Goal: Transaction & Acquisition: Purchase product/service

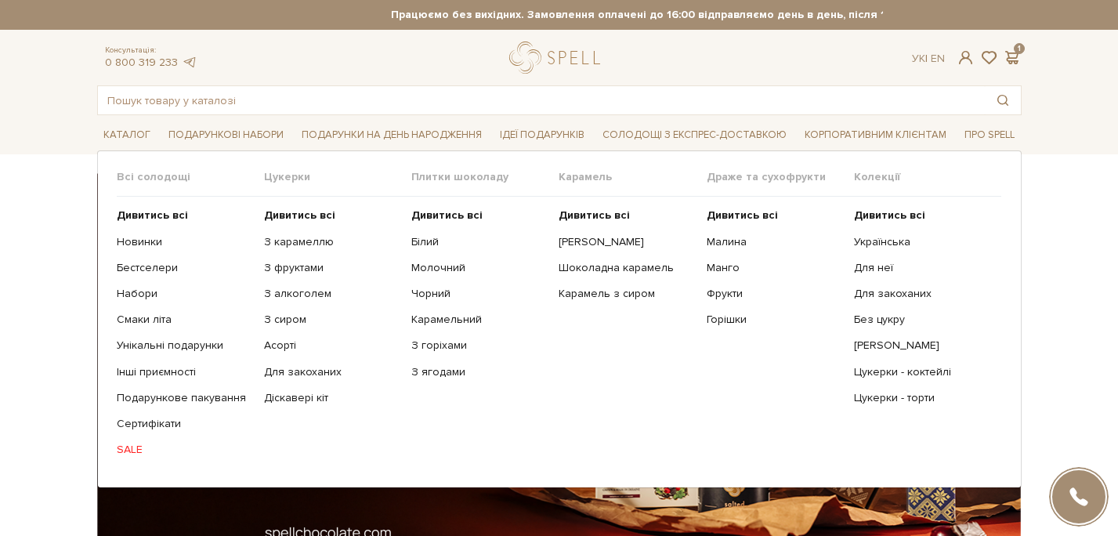
click at [291, 176] on span "Цукерки" at bounding box center [337, 177] width 147 height 14
click at [298, 211] on b "Дивитись всі" at bounding box center [299, 214] width 71 height 13
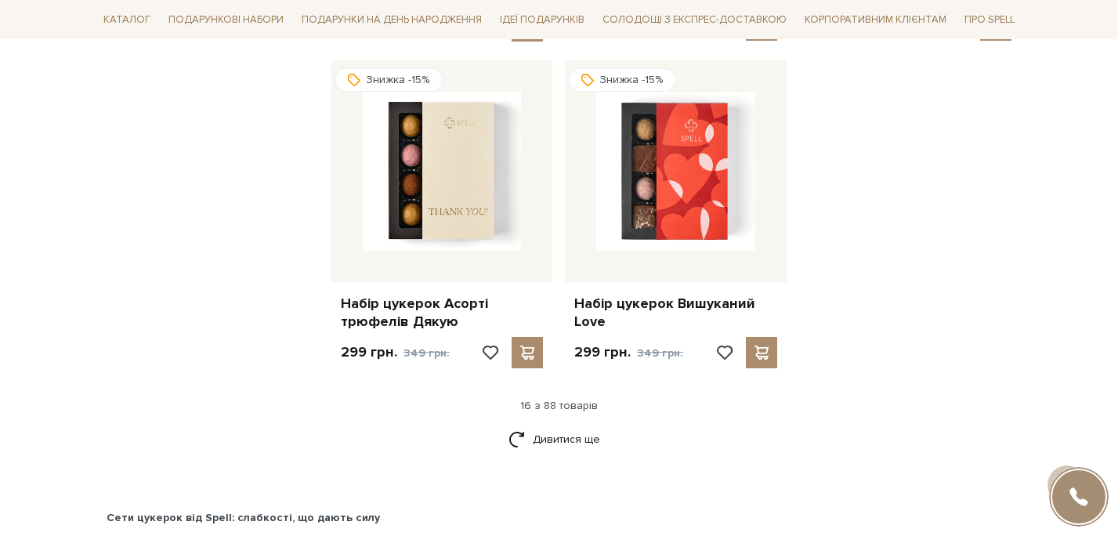
scroll to position [1929, 0]
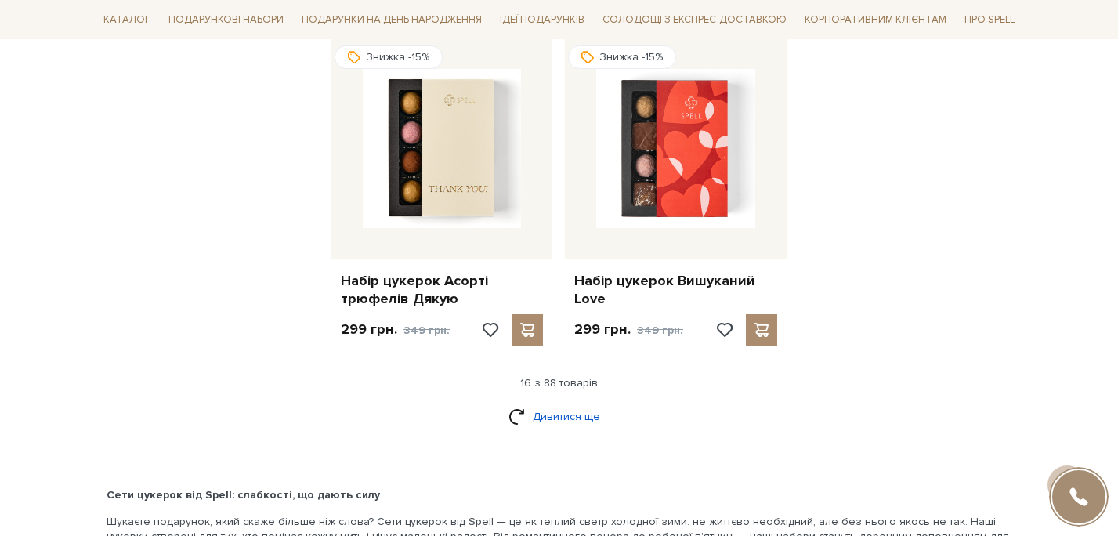
click at [551, 417] on link "Дивитися ще" at bounding box center [559, 416] width 102 height 27
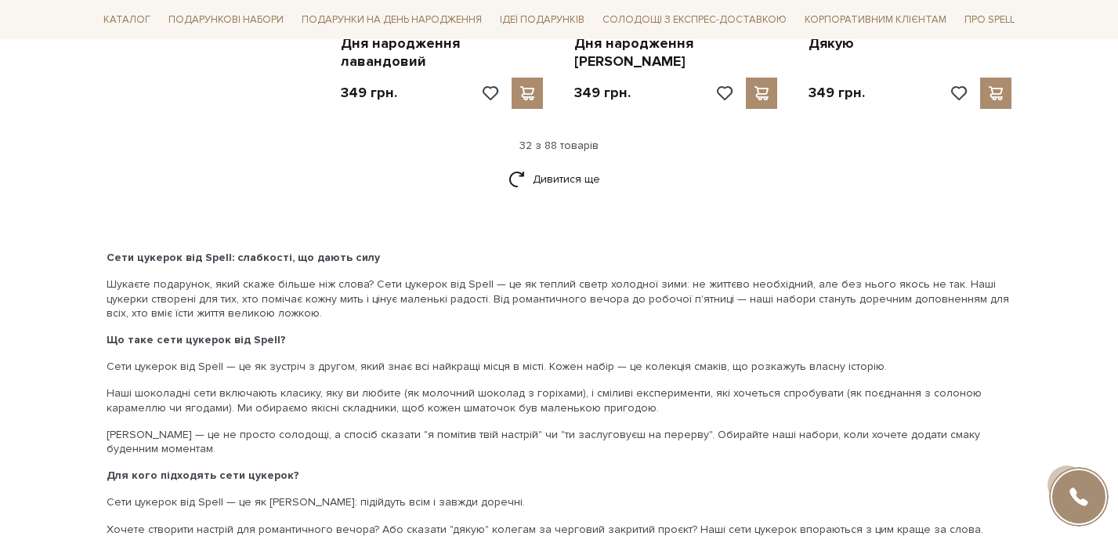
scroll to position [3883, 0]
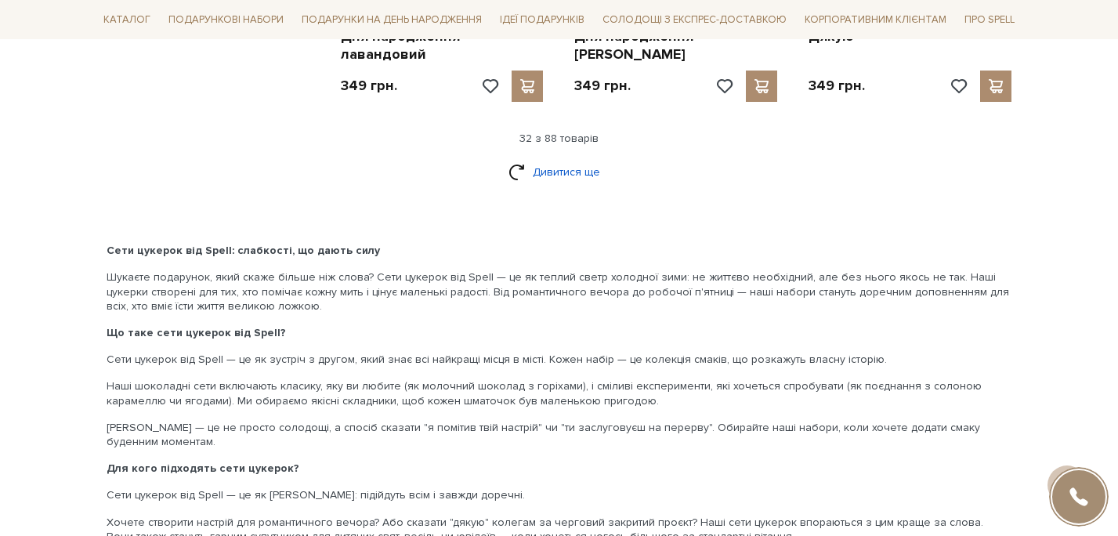
click at [572, 158] on link "Дивитися ще" at bounding box center [559, 171] width 102 height 27
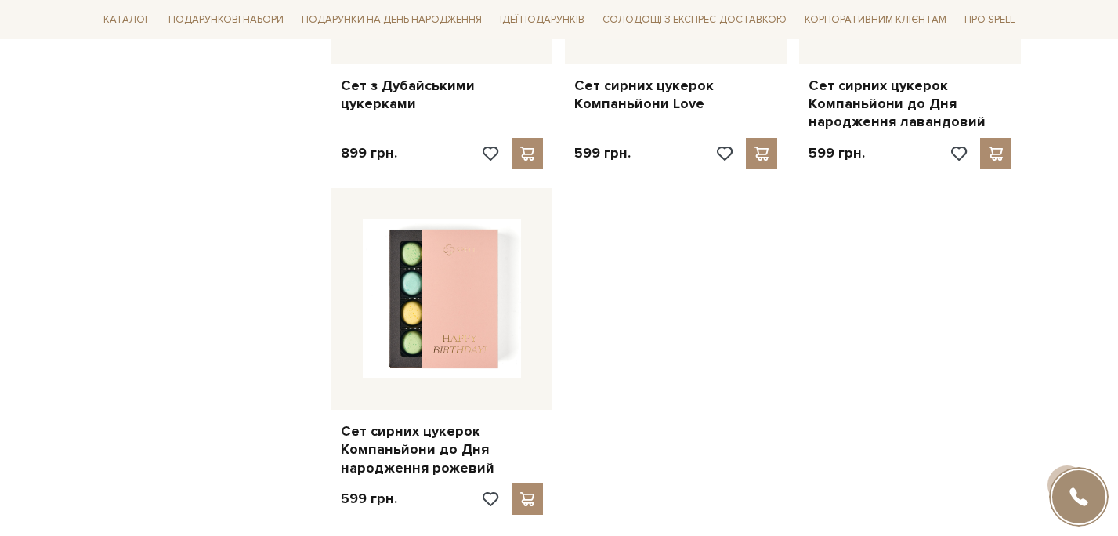
scroll to position [5552, 0]
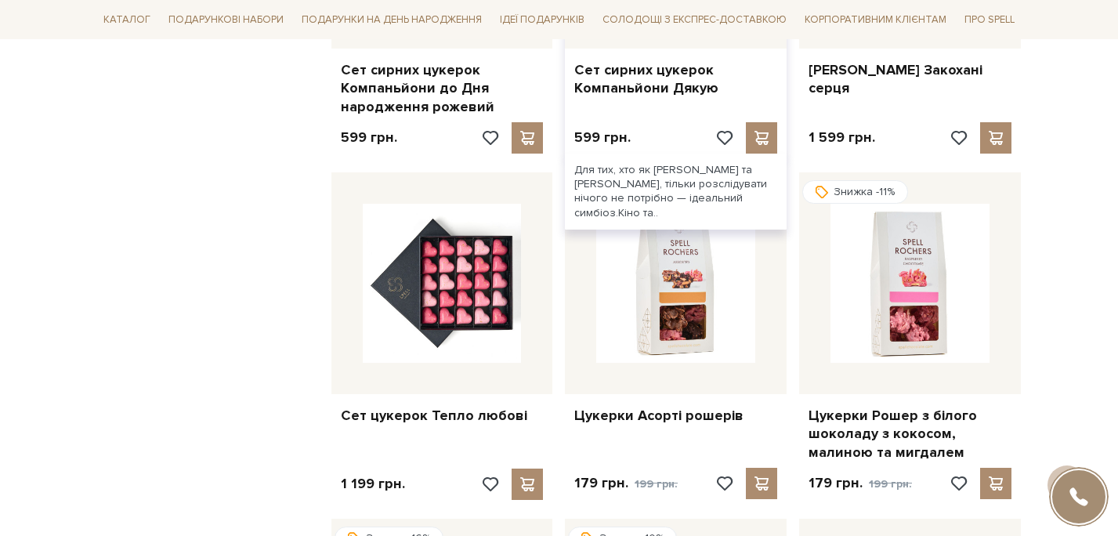
scroll to position [5929, 0]
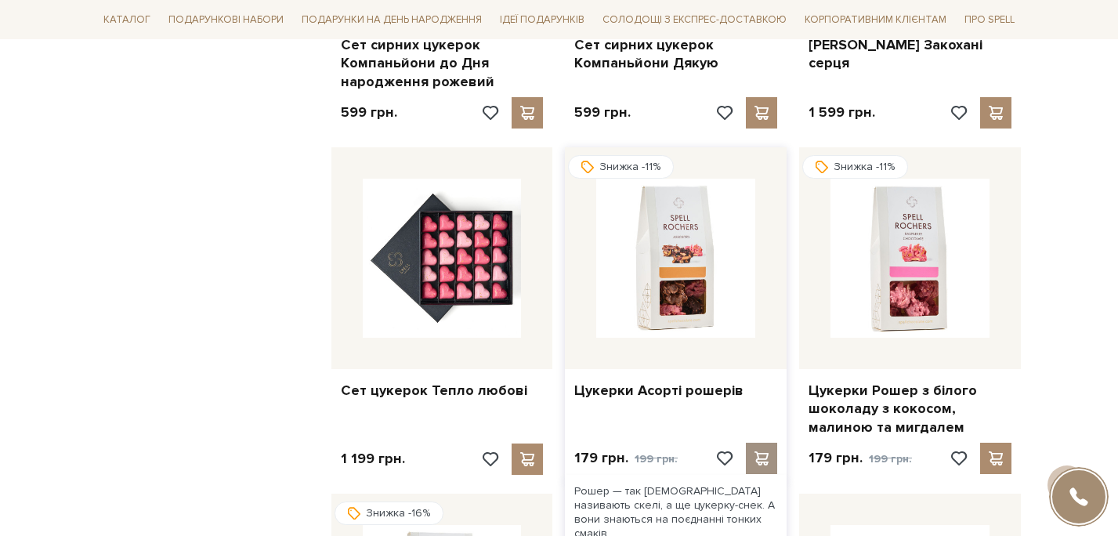
click at [761, 451] on span at bounding box center [762, 458] width 20 height 14
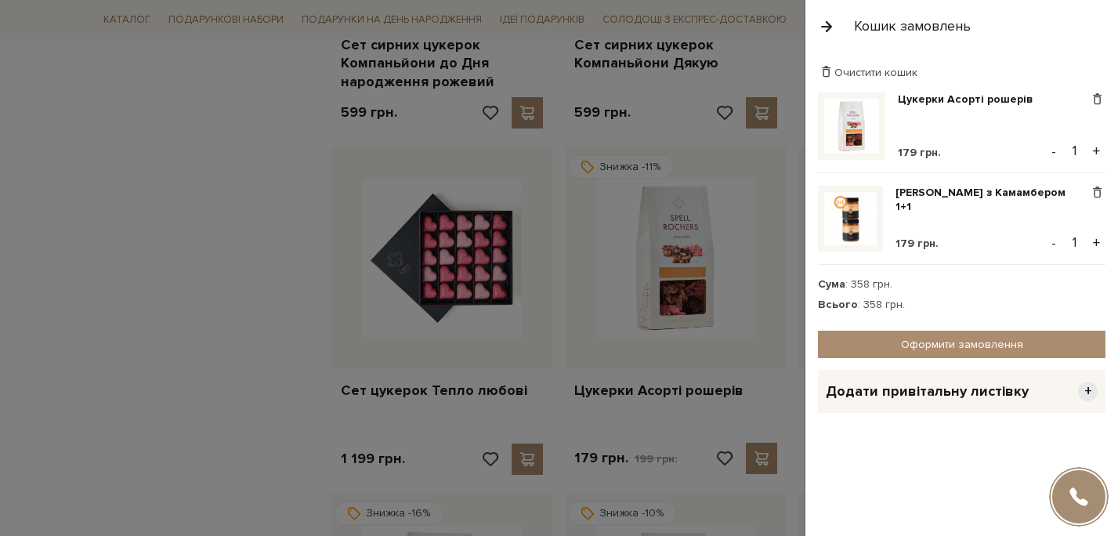
click at [204, 340] on div at bounding box center [559, 268] width 1118 height 536
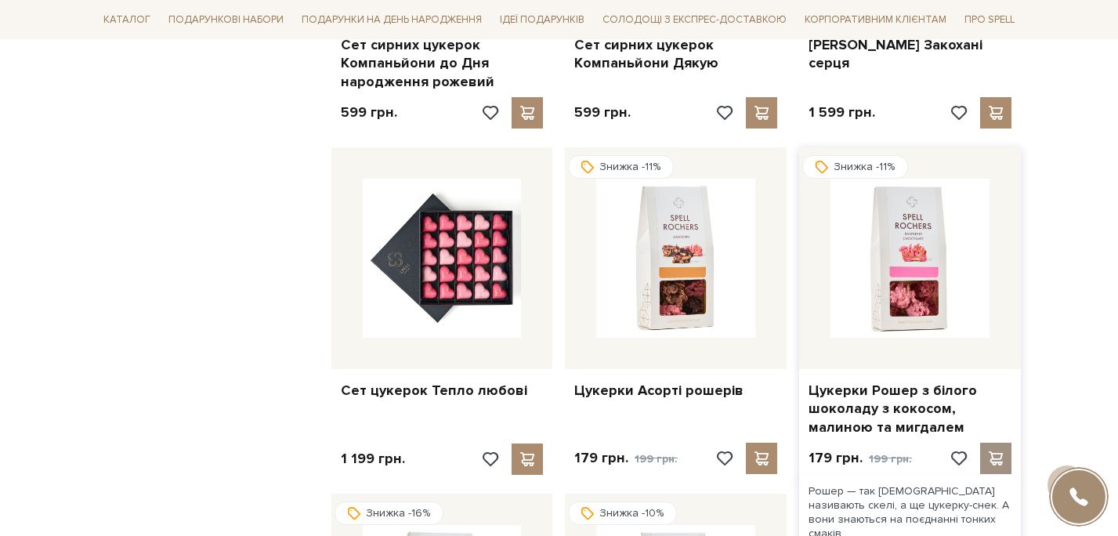
click at [993, 451] on span at bounding box center [996, 458] width 20 height 14
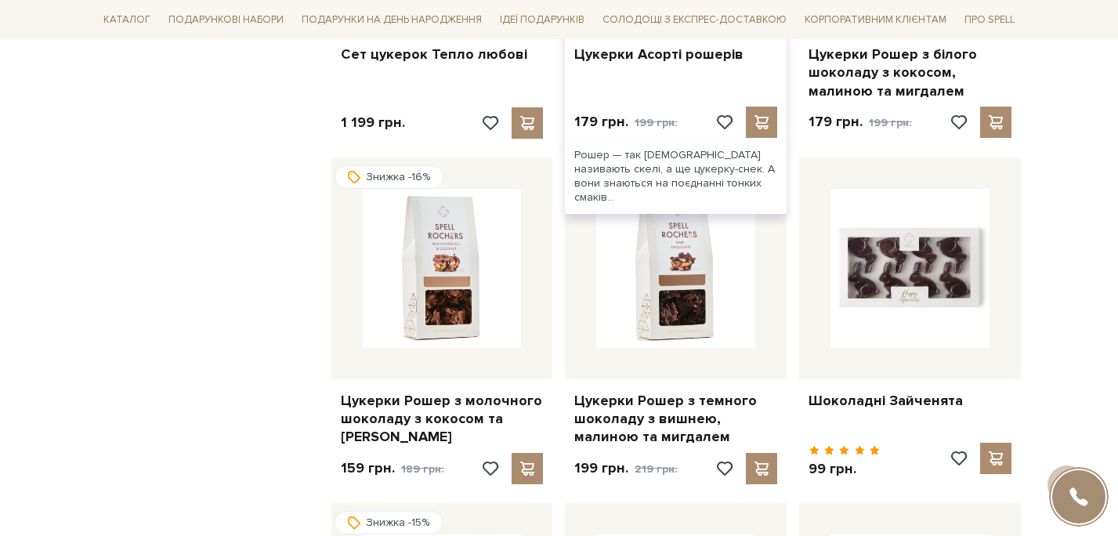
scroll to position [6287, 0]
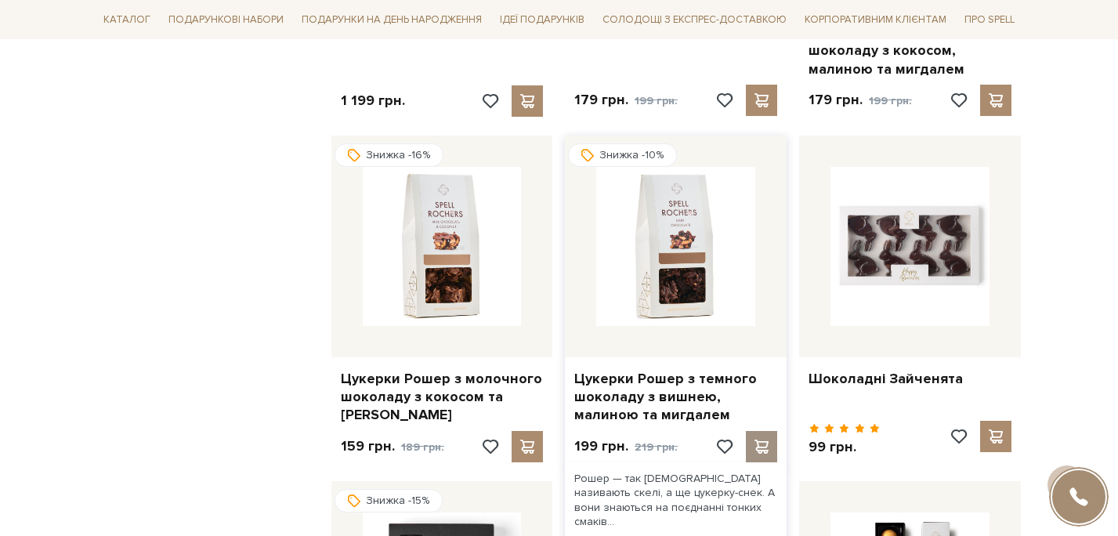
click at [771, 431] on div at bounding box center [761, 446] width 31 height 31
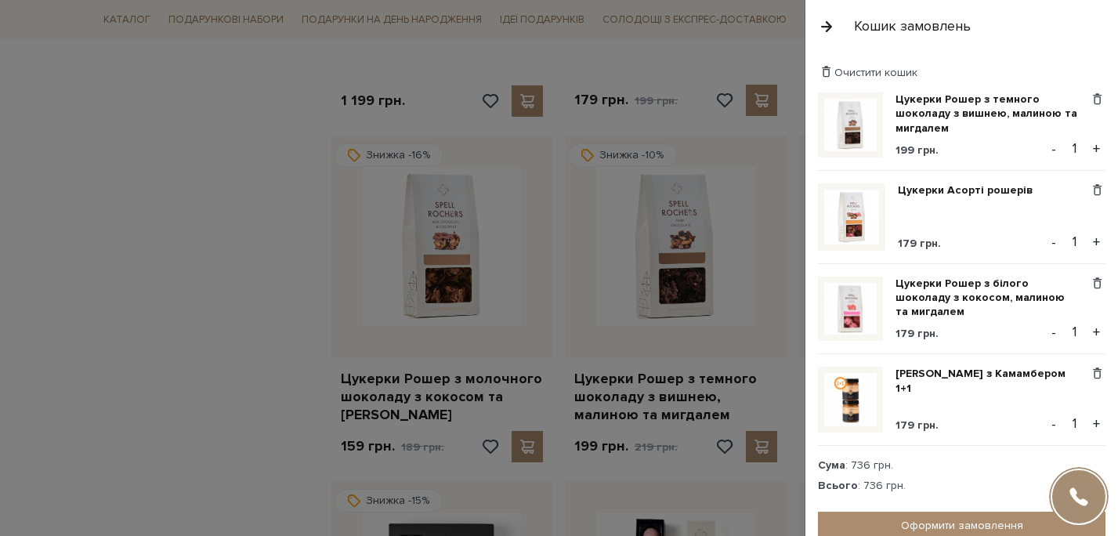
click at [525, 386] on div at bounding box center [559, 268] width 1118 height 536
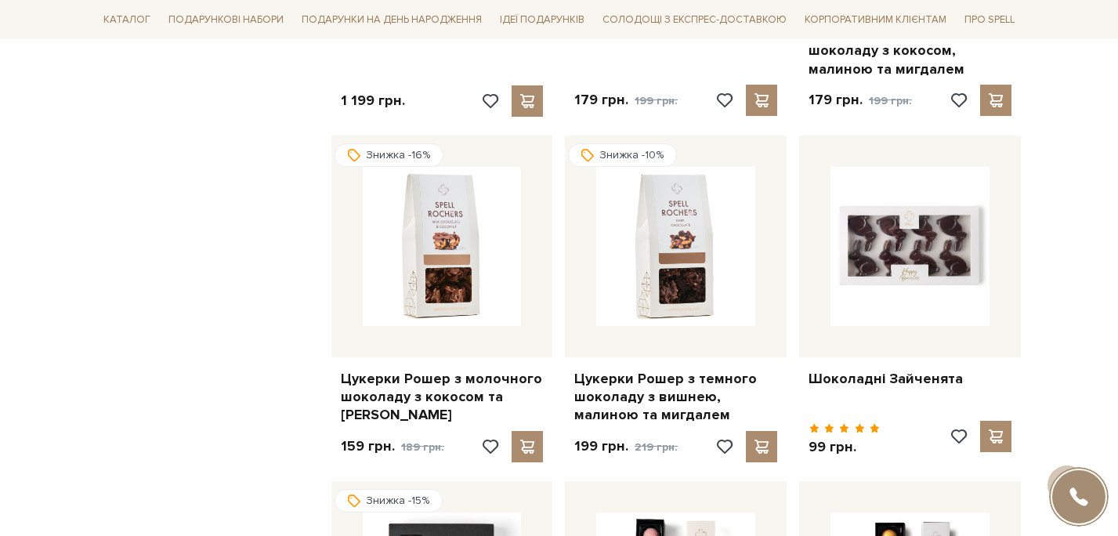
click at [525, 439] on span at bounding box center [528, 446] width 20 height 14
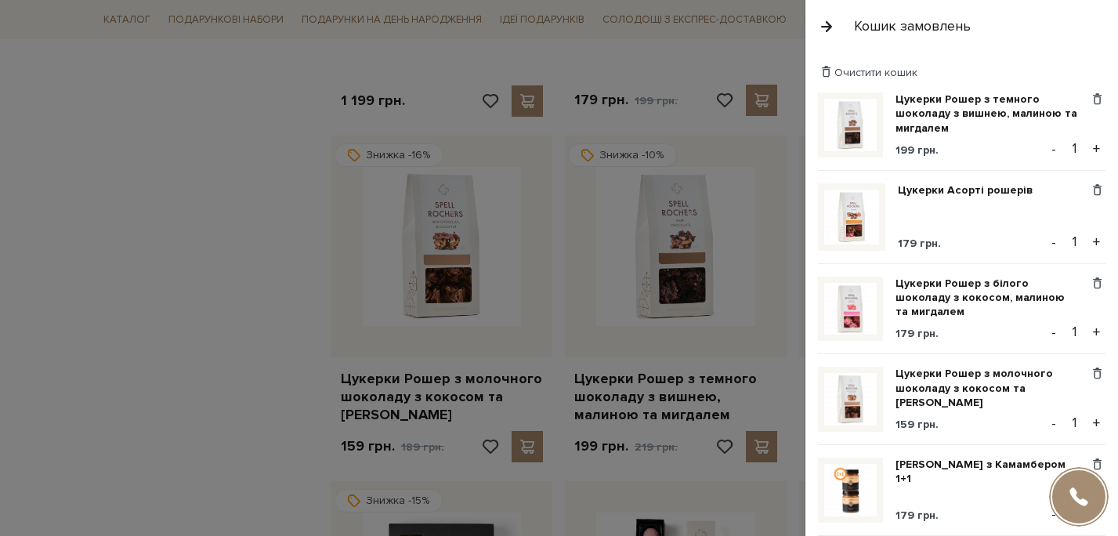
click at [255, 370] on div at bounding box center [559, 268] width 1118 height 536
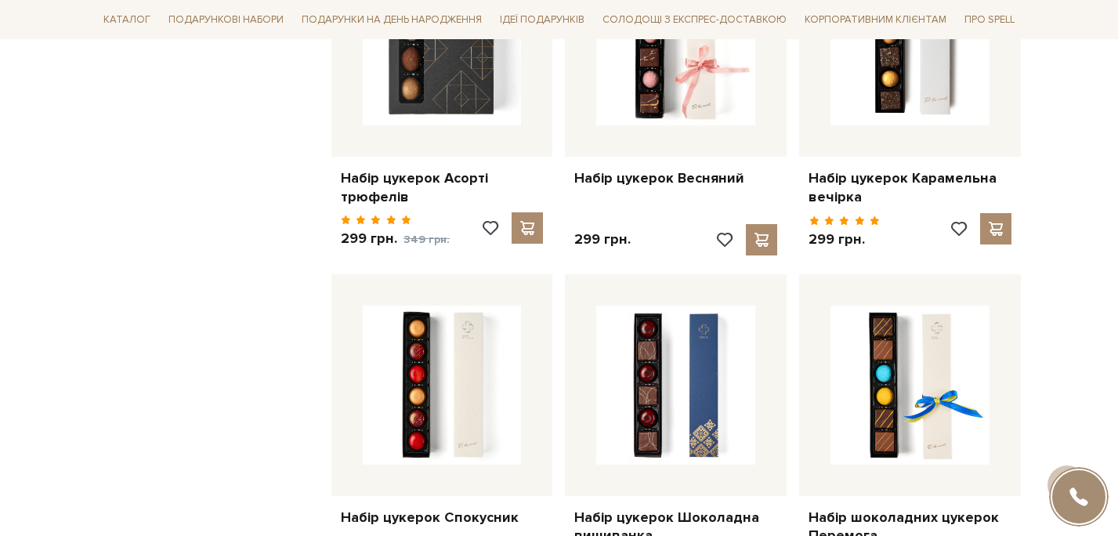
scroll to position [6806, 0]
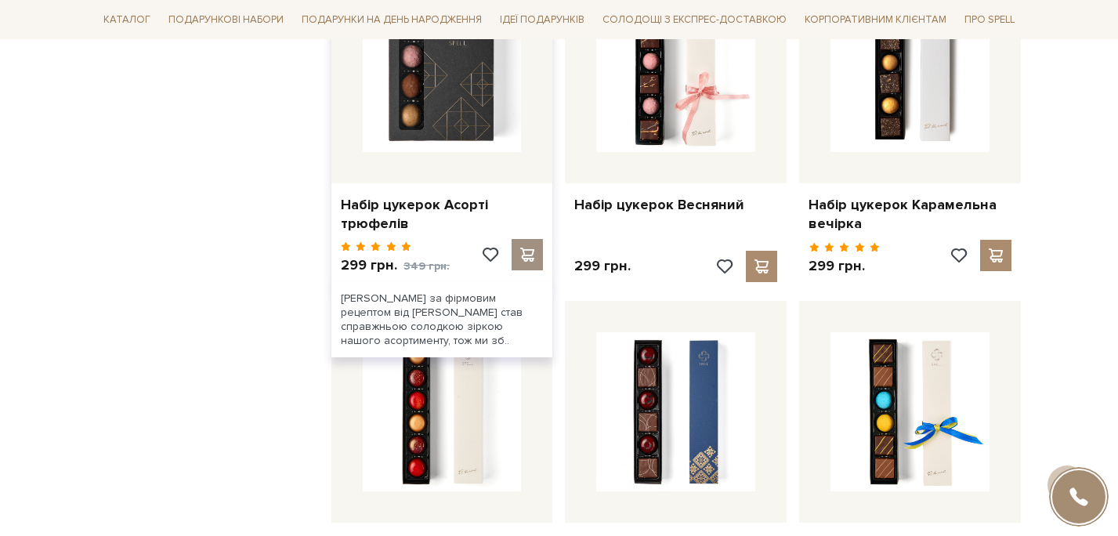
click at [538, 239] on div at bounding box center [526, 254] width 31 height 31
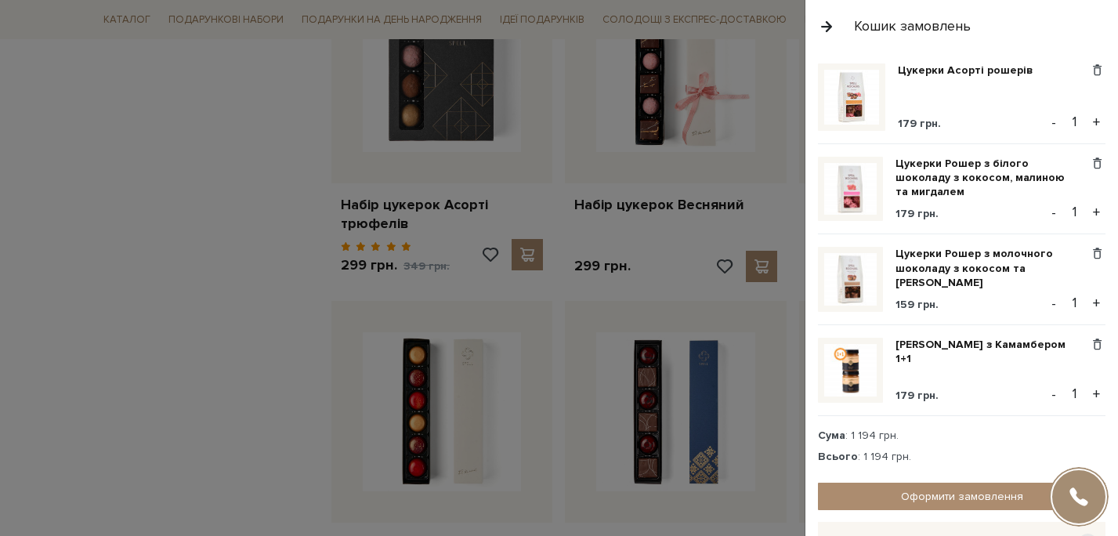
scroll to position [318, 0]
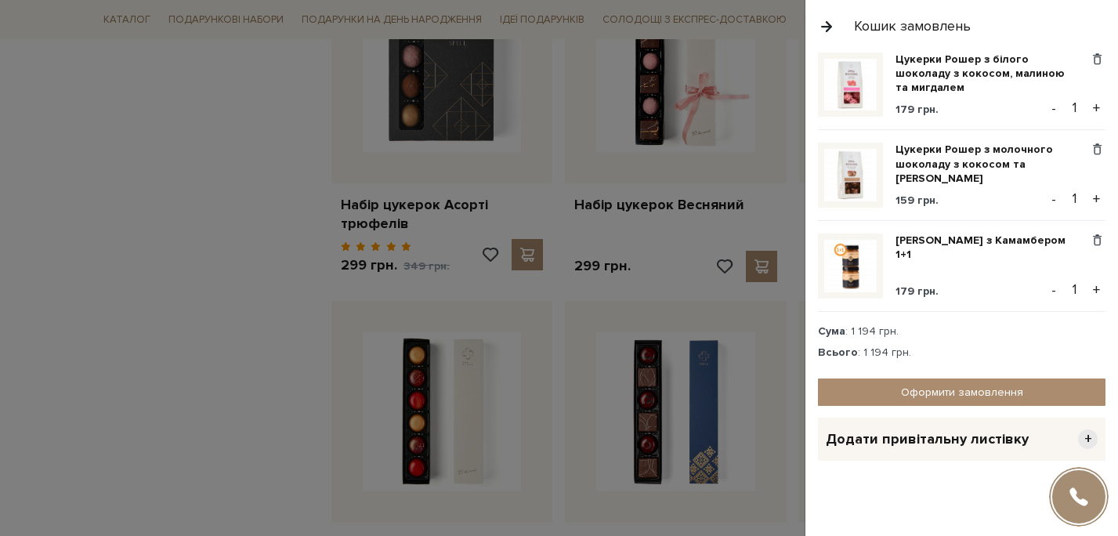
click at [194, 354] on div at bounding box center [559, 268] width 1118 height 536
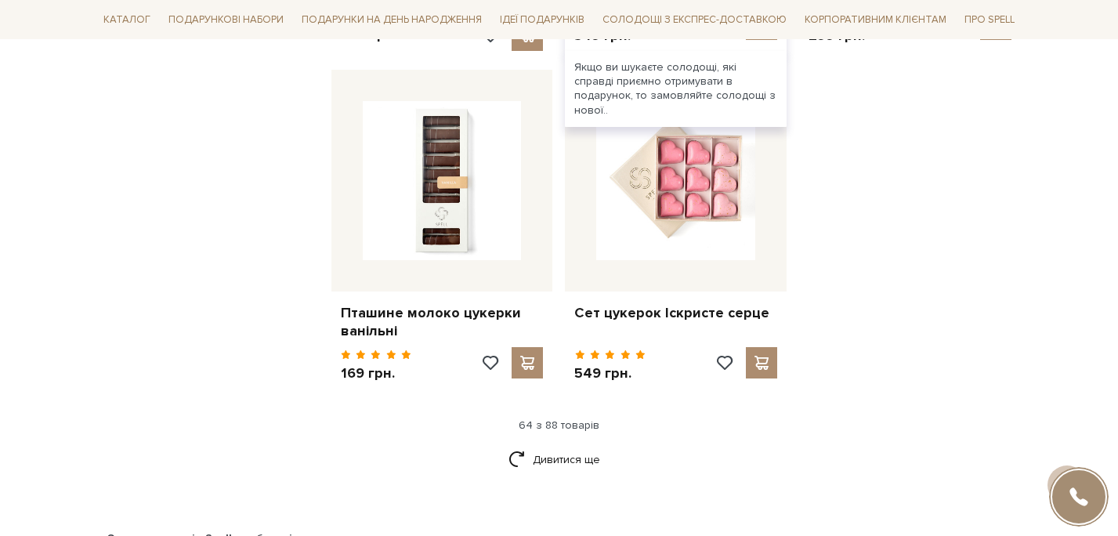
scroll to position [7391, 0]
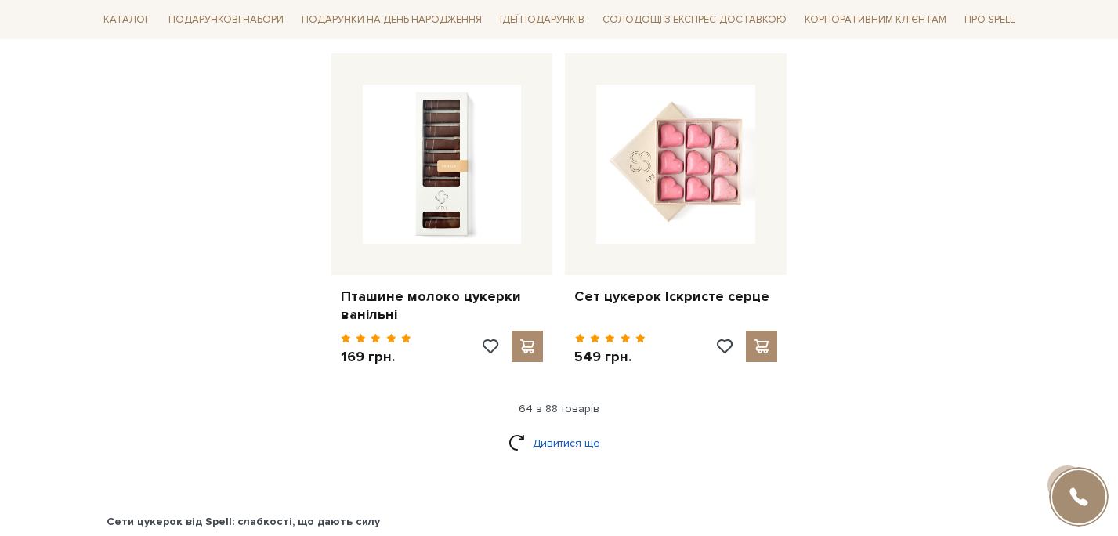
click at [583, 429] on link "Дивитися ще" at bounding box center [559, 442] width 102 height 27
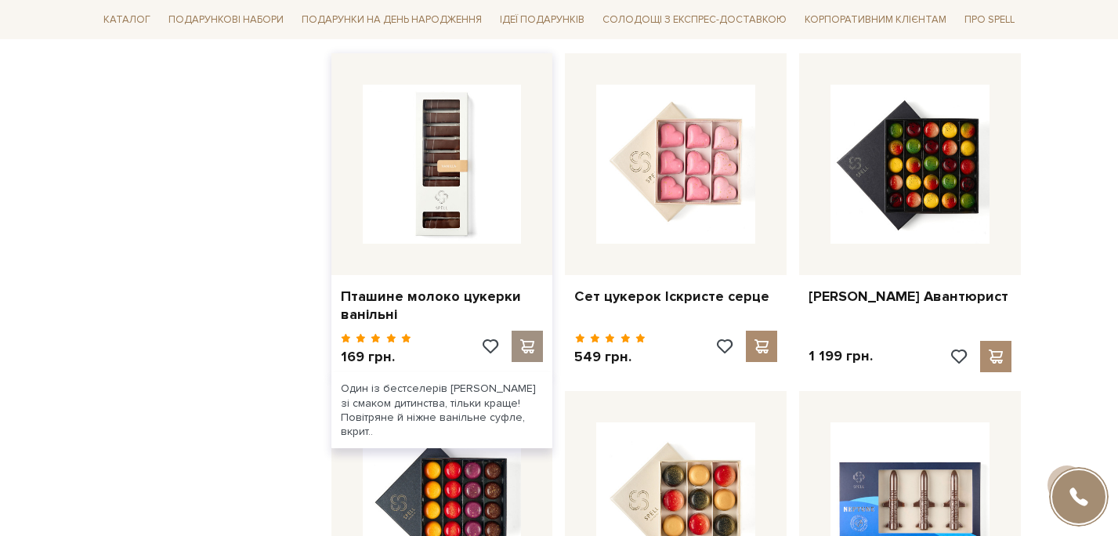
click at [527, 339] on span at bounding box center [528, 346] width 20 height 14
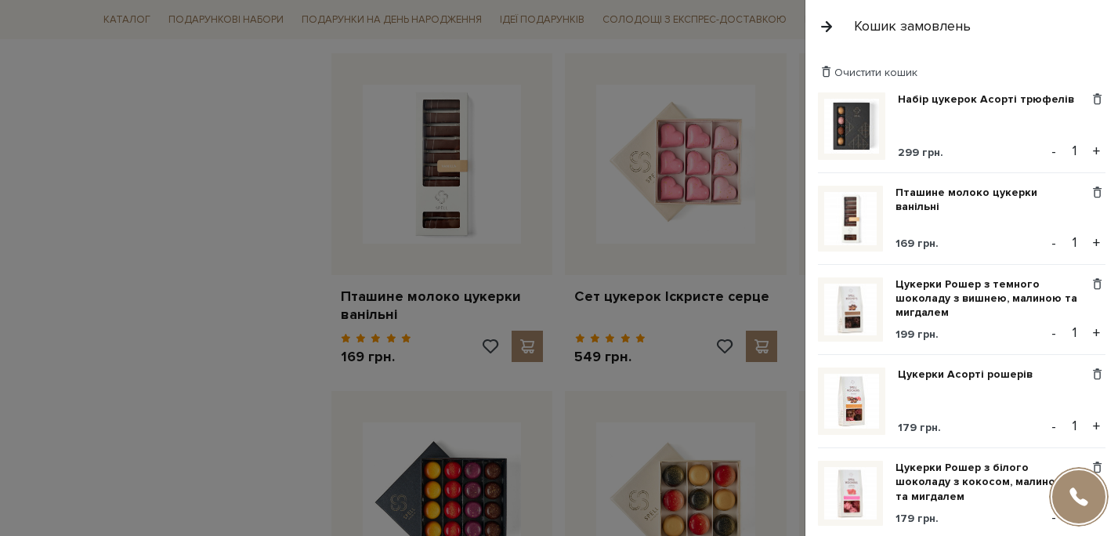
click at [239, 291] on div at bounding box center [559, 268] width 1118 height 536
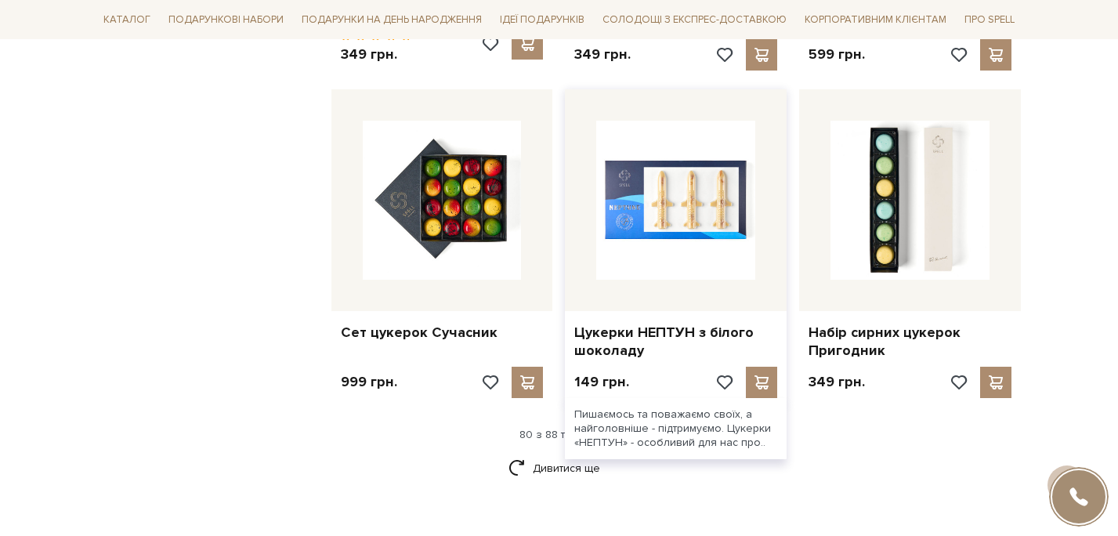
scroll to position [9124, 0]
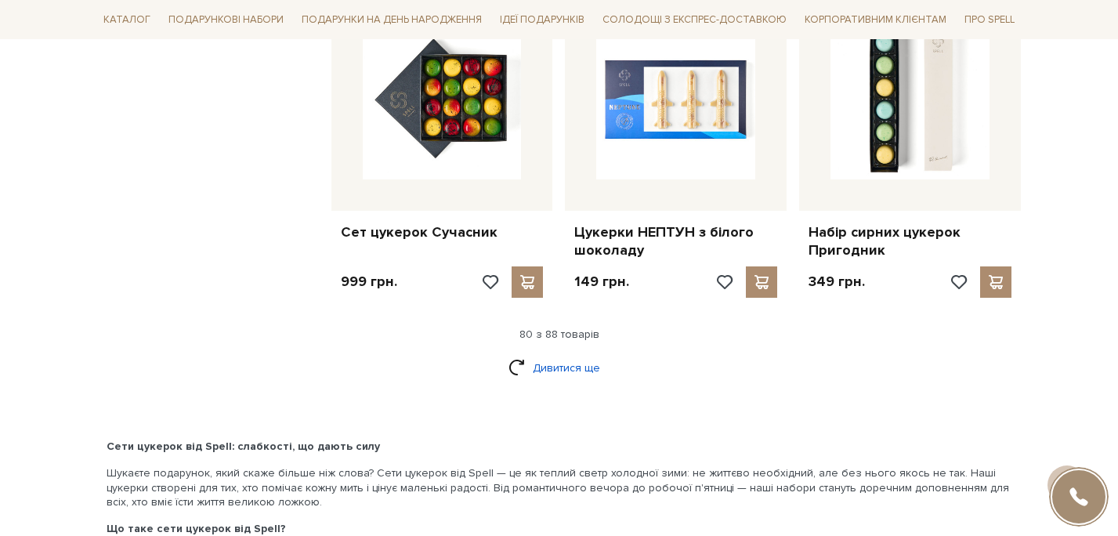
click at [587, 354] on link "Дивитися ще" at bounding box center [559, 367] width 102 height 27
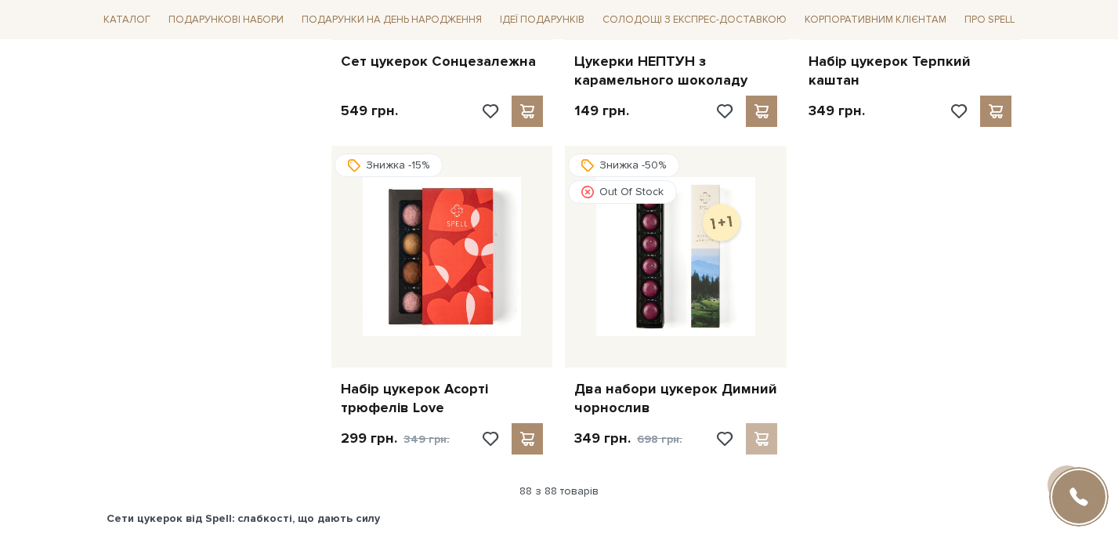
scroll to position [9962, 0]
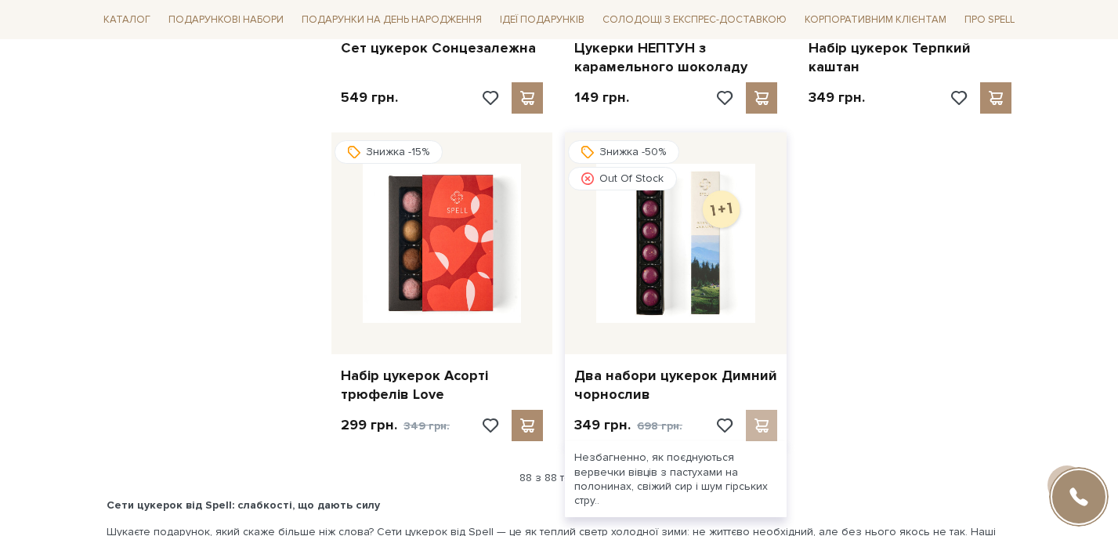
click at [762, 410] on div at bounding box center [745, 425] width 63 height 31
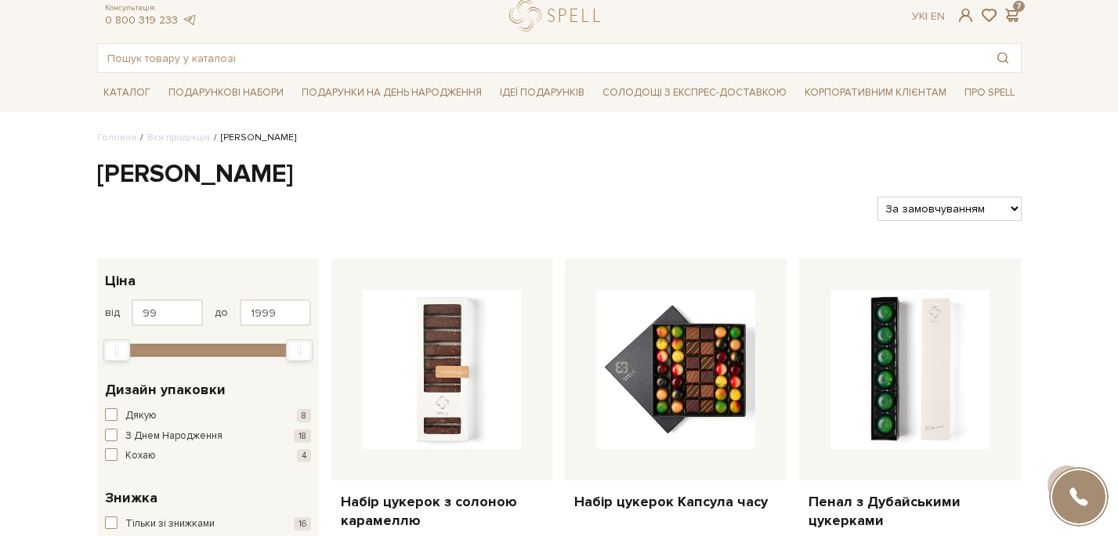
scroll to position [0, 0]
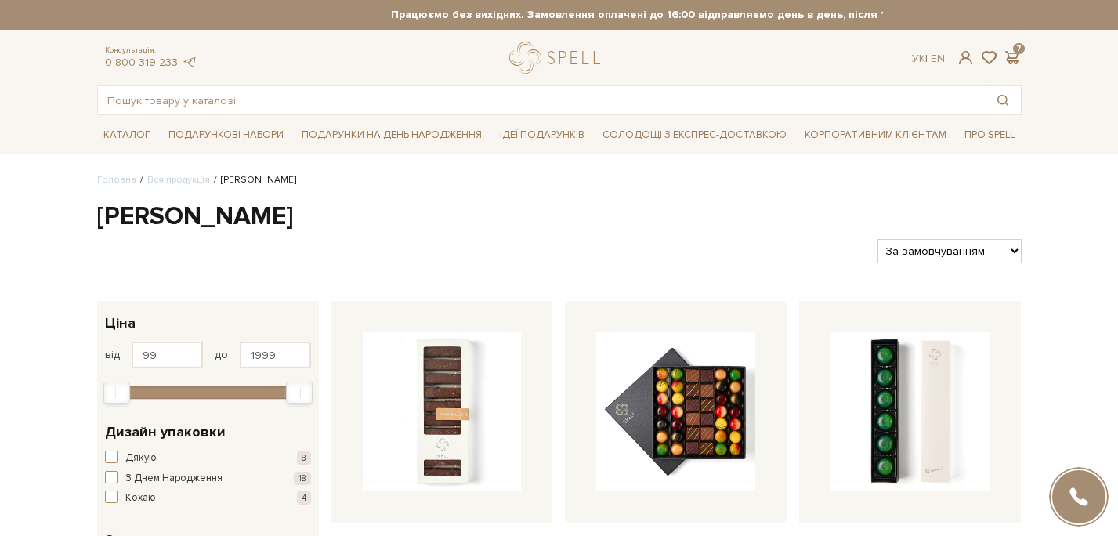
click at [570, 236] on div "Фільтри За замовчуванням За Ціною (зростання) За Ціною (зменшення) Новинки За п…" at bounding box center [559, 244] width 937 height 37
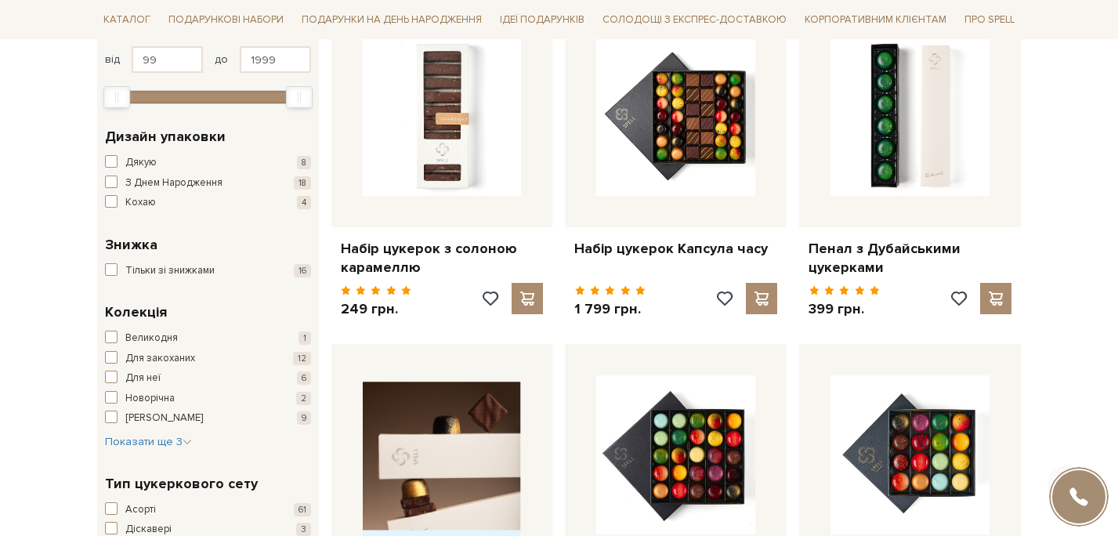
scroll to position [301, 0]
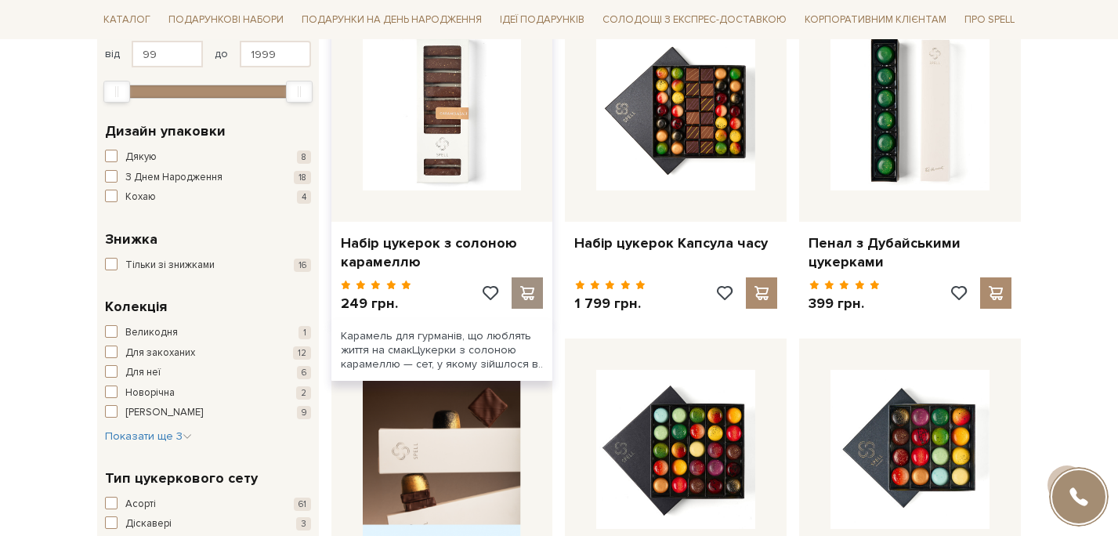
click at [532, 299] on span at bounding box center [528, 293] width 20 height 14
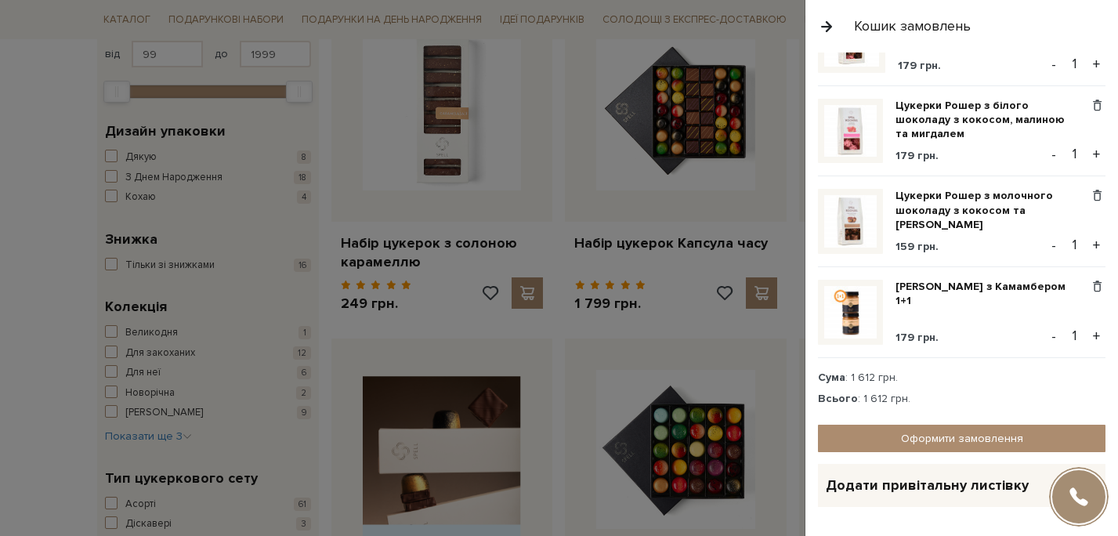
scroll to position [502, 0]
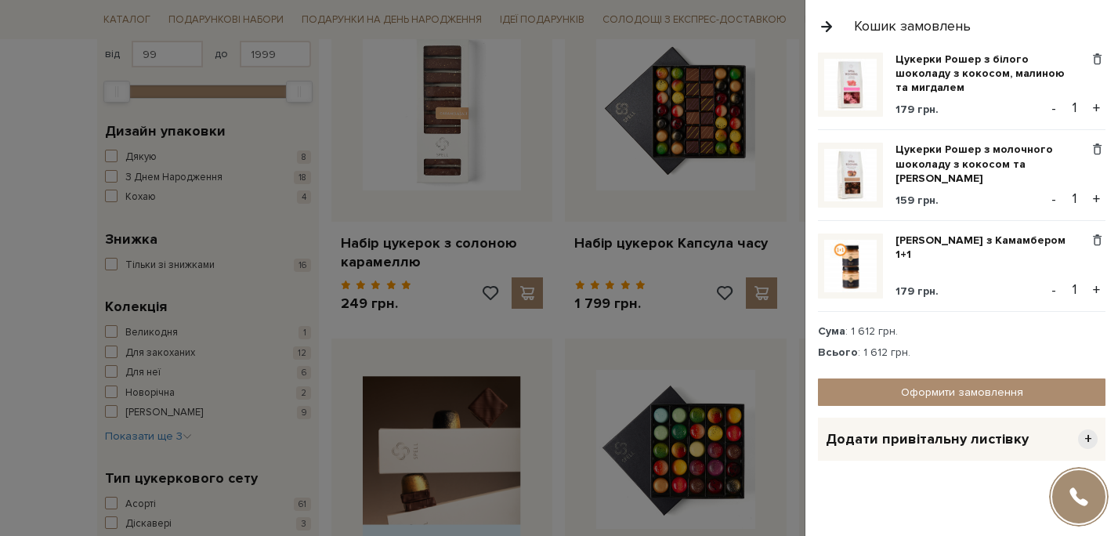
click at [15, 321] on div at bounding box center [559, 268] width 1118 height 536
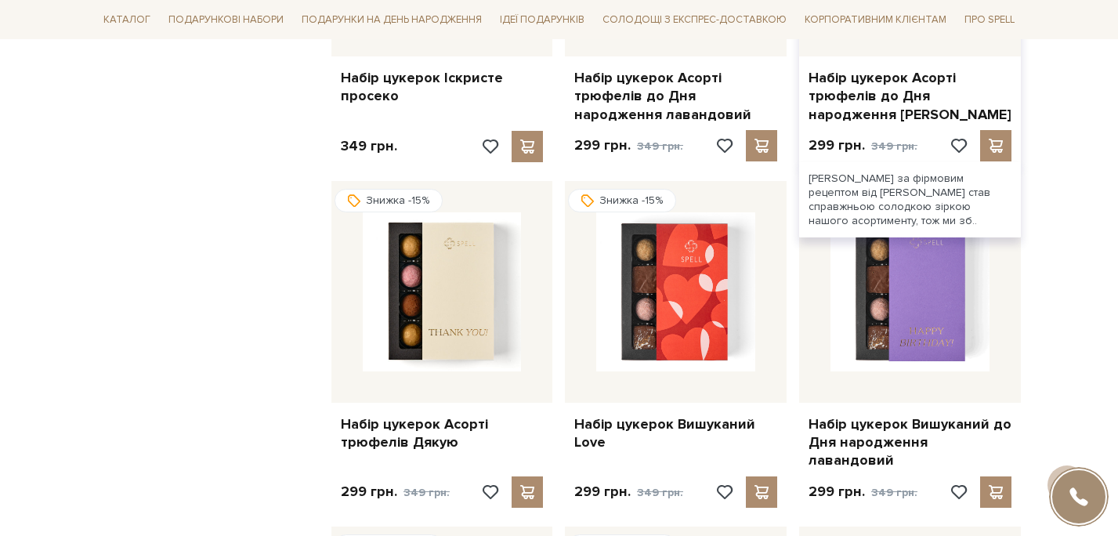
scroll to position [1872, 0]
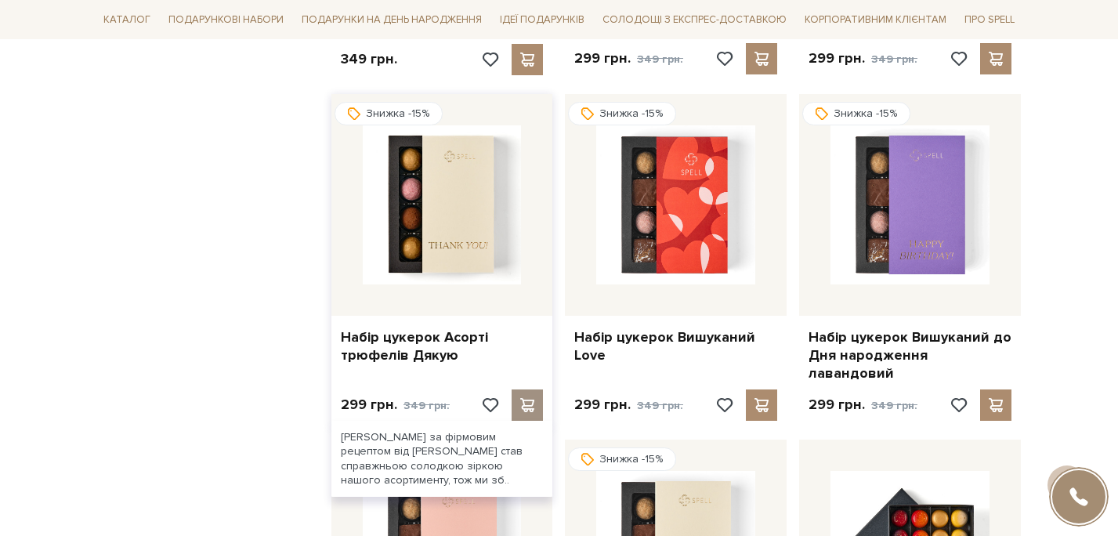
click at [529, 398] on span at bounding box center [528, 405] width 20 height 14
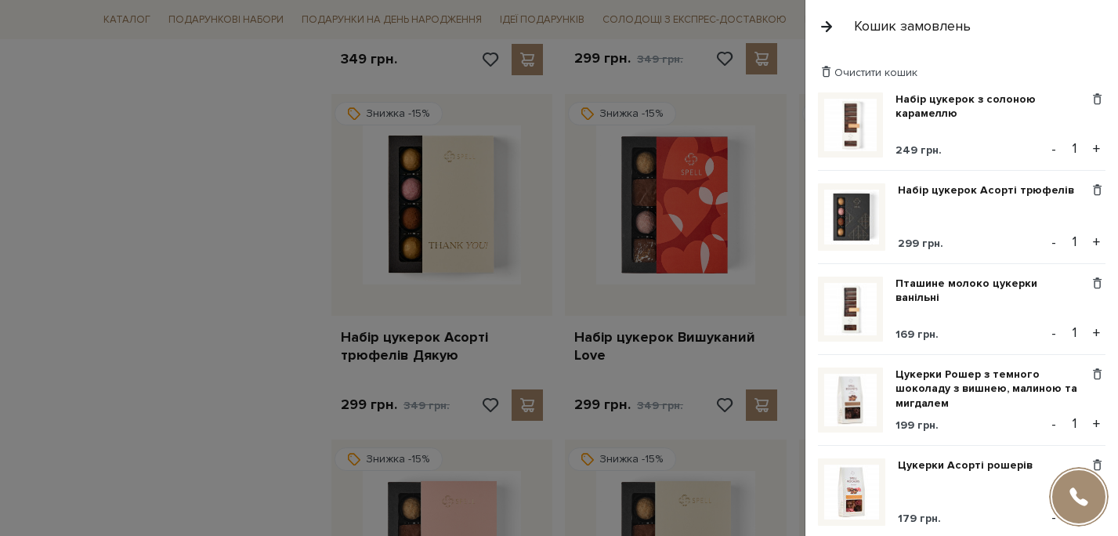
scroll to position [592, 0]
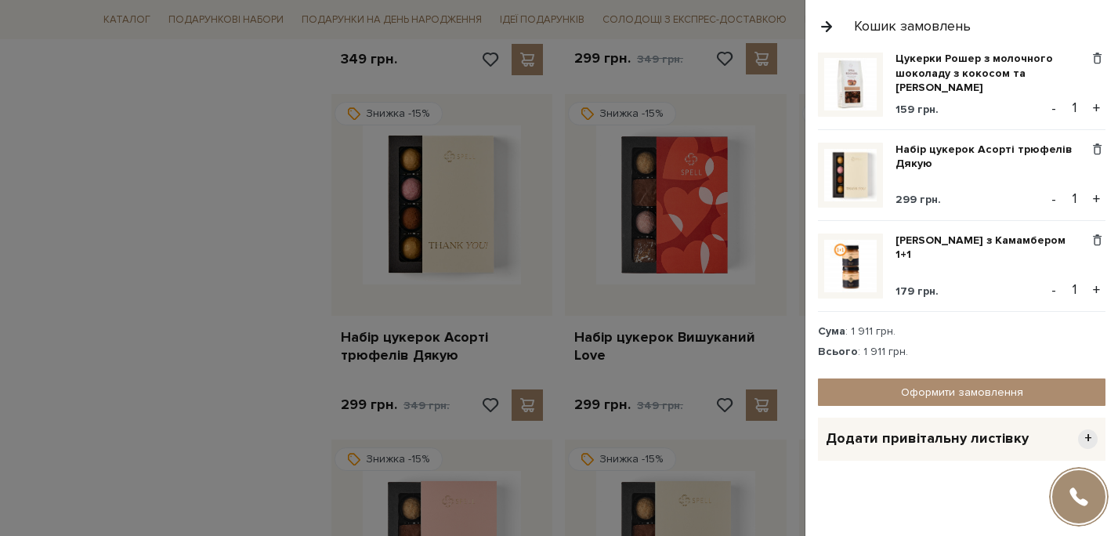
click at [183, 275] on div at bounding box center [559, 268] width 1118 height 536
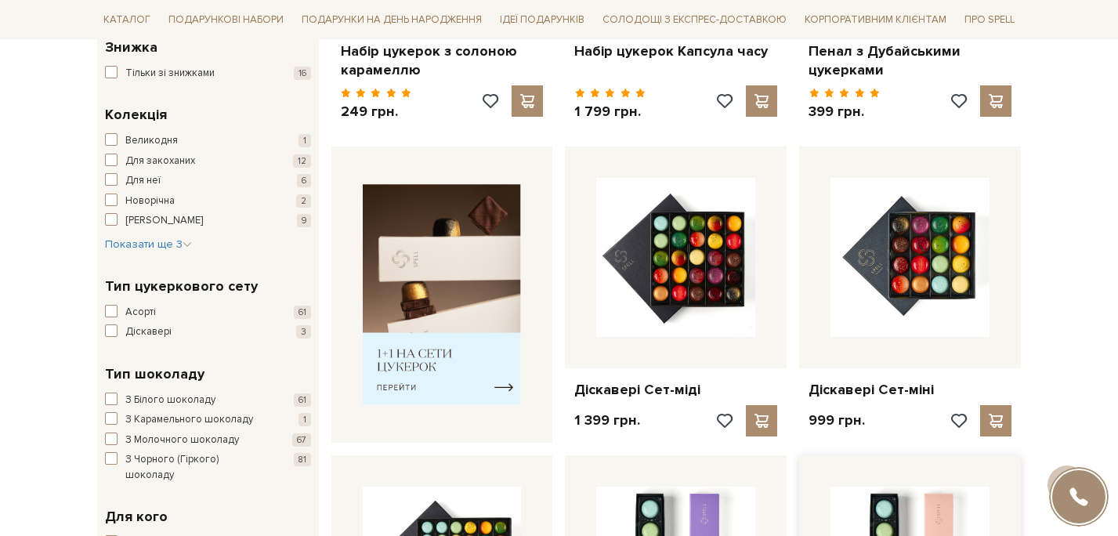
scroll to position [0, 0]
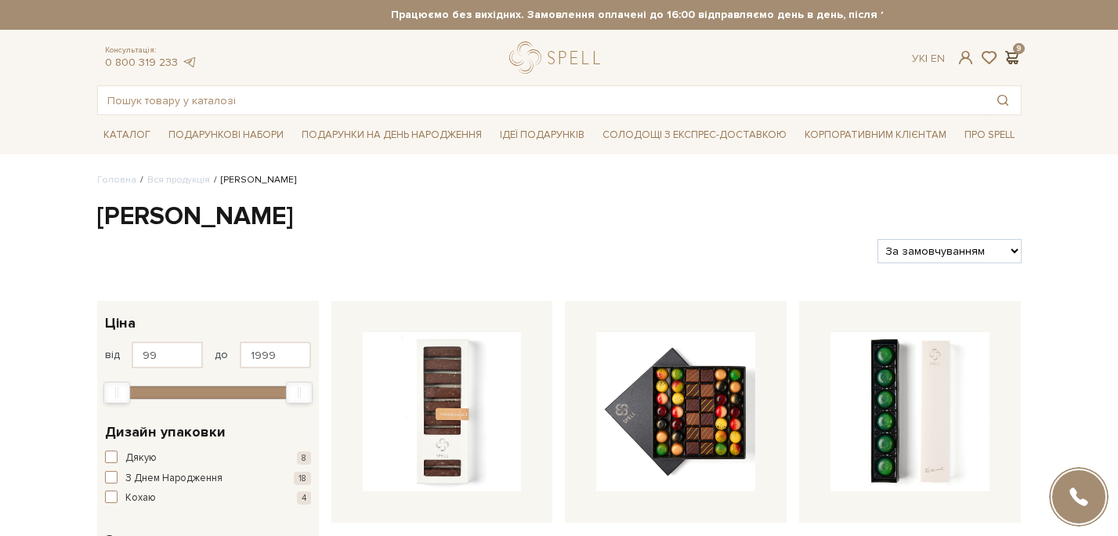
click at [1009, 50] on span at bounding box center [1011, 57] width 19 height 16
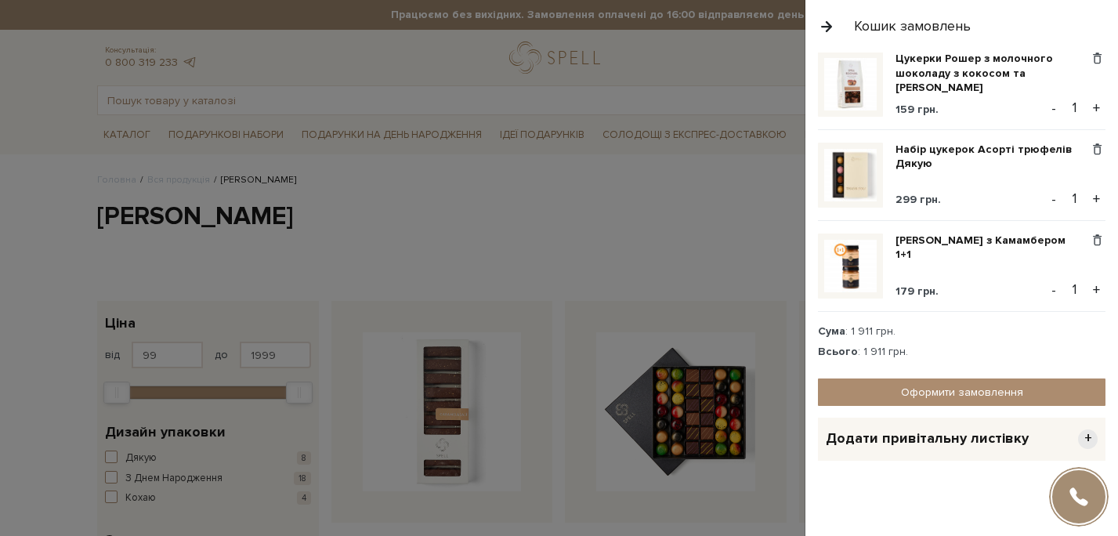
scroll to position [577, 0]
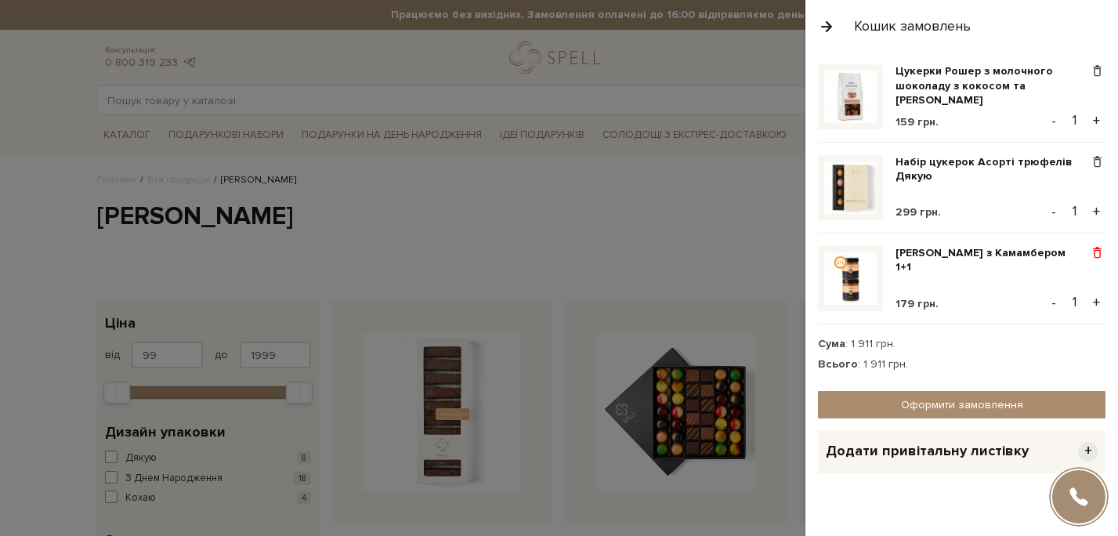
click at [1093, 254] on span at bounding box center [1097, 253] width 16 height 14
click at [1024, 276] on link "Видалити" at bounding box center [1042, 279] width 124 height 20
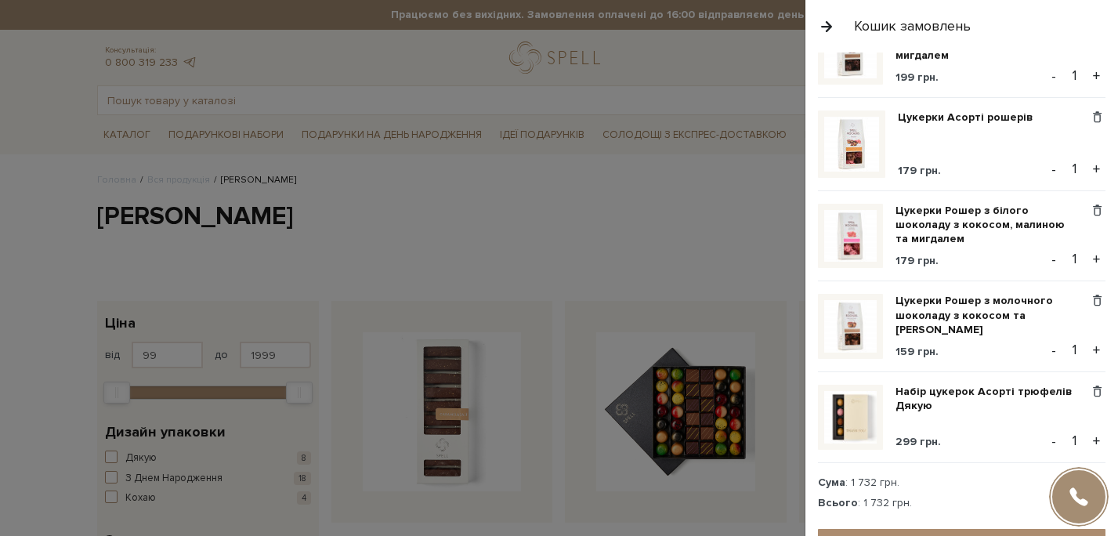
scroll to position [347, 0]
click at [1096, 171] on button "+" at bounding box center [1096, 169] width 18 height 23
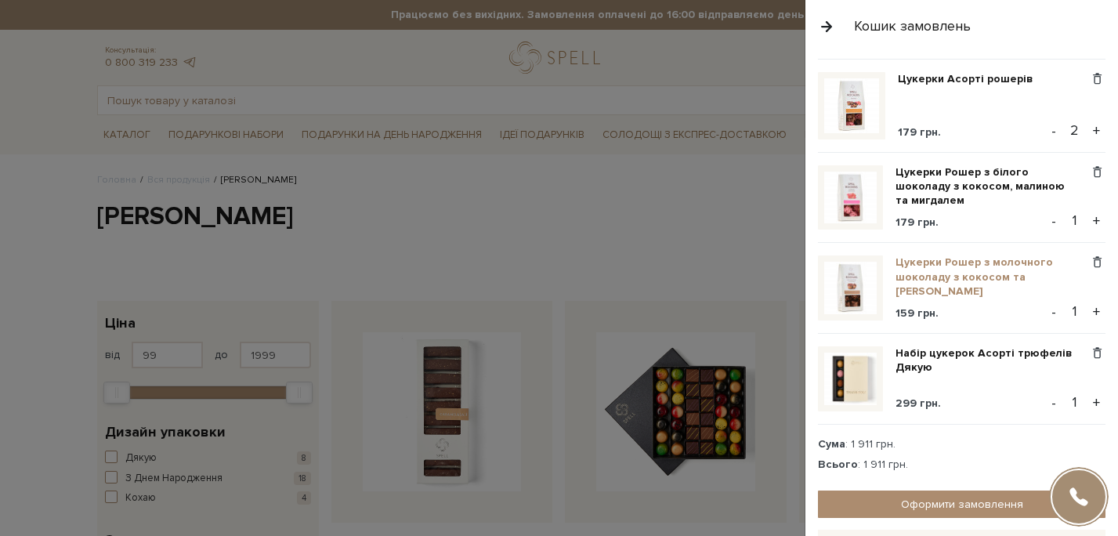
scroll to position [499, 0]
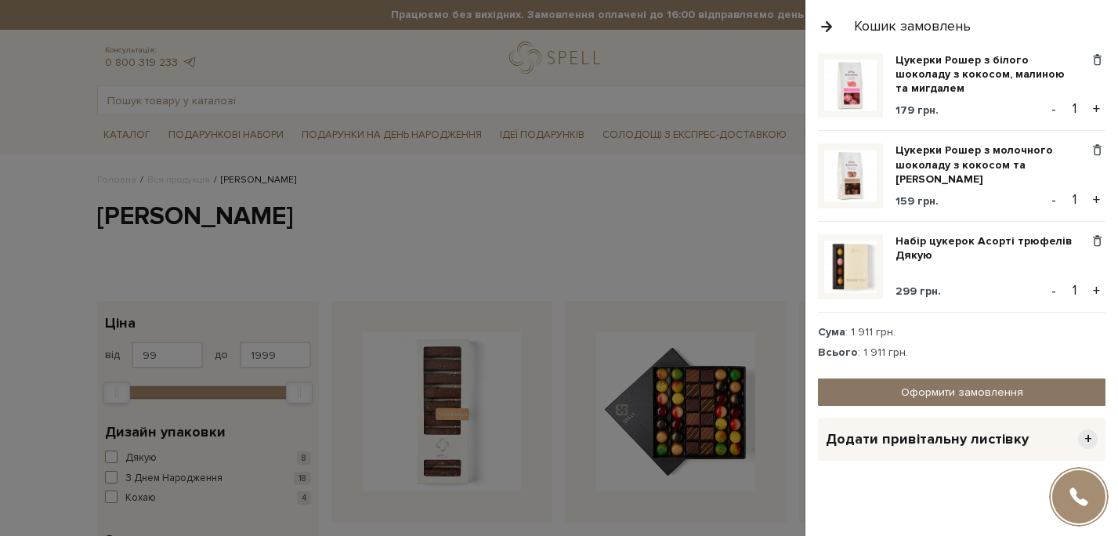
click at [999, 392] on link "Оформити замовлення" at bounding box center [961, 391] width 287 height 27
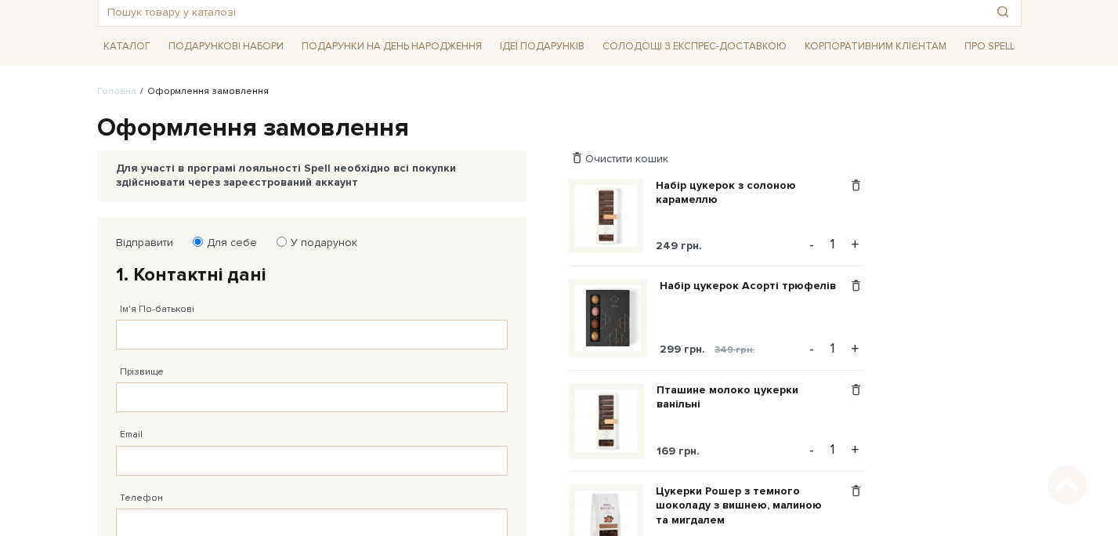
scroll to position [99, 0]
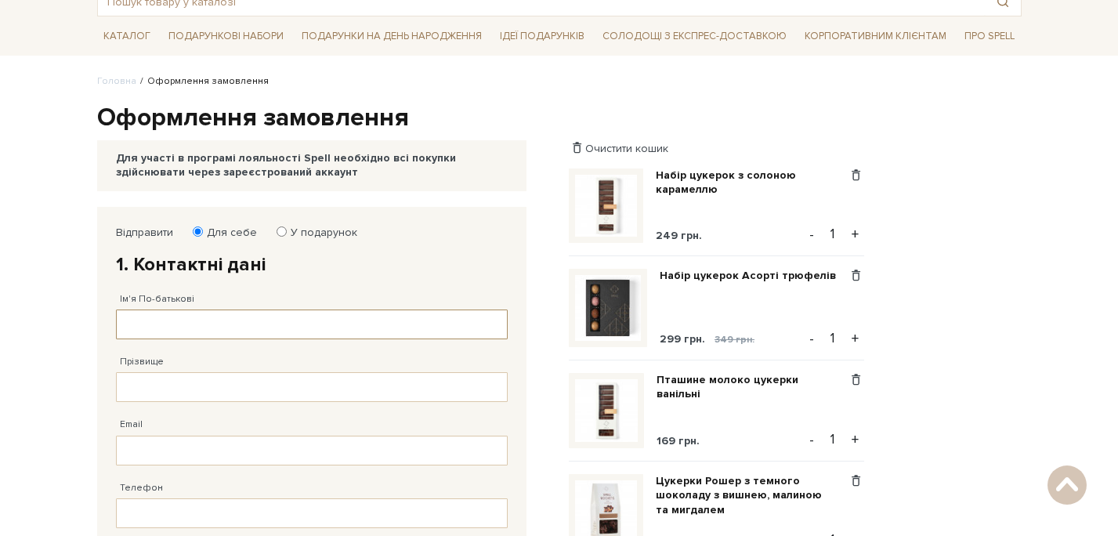
click at [348, 324] on input "Ім'я По-батькові" at bounding box center [312, 324] width 392 height 30
type input "Олександра"
click at [344, 385] on input "Прізвище" at bounding box center [312, 387] width 392 height 30
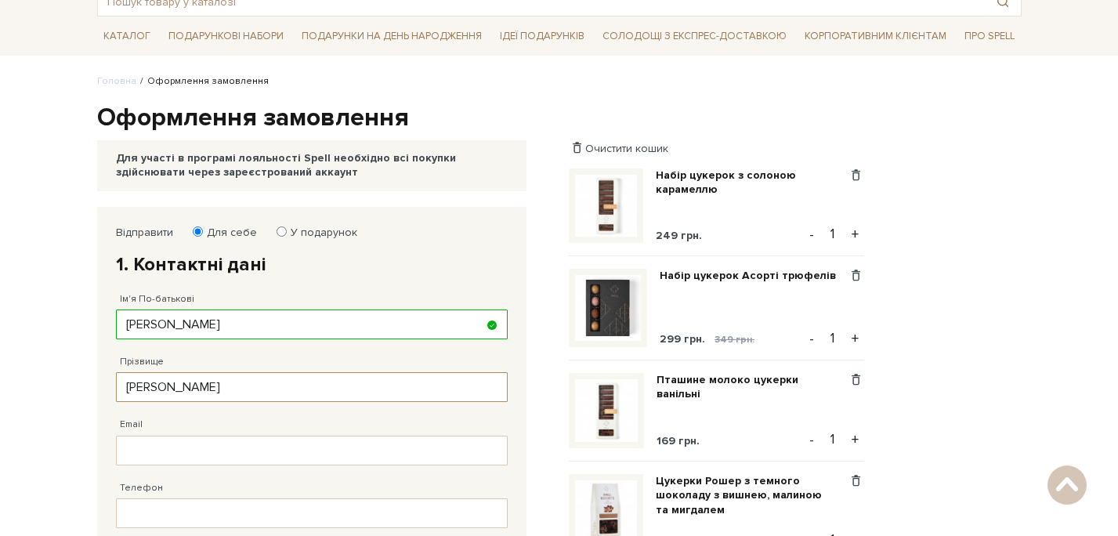
type input "Сохацька"
click at [229, 444] on input "Email" at bounding box center [312, 450] width 392 height 30
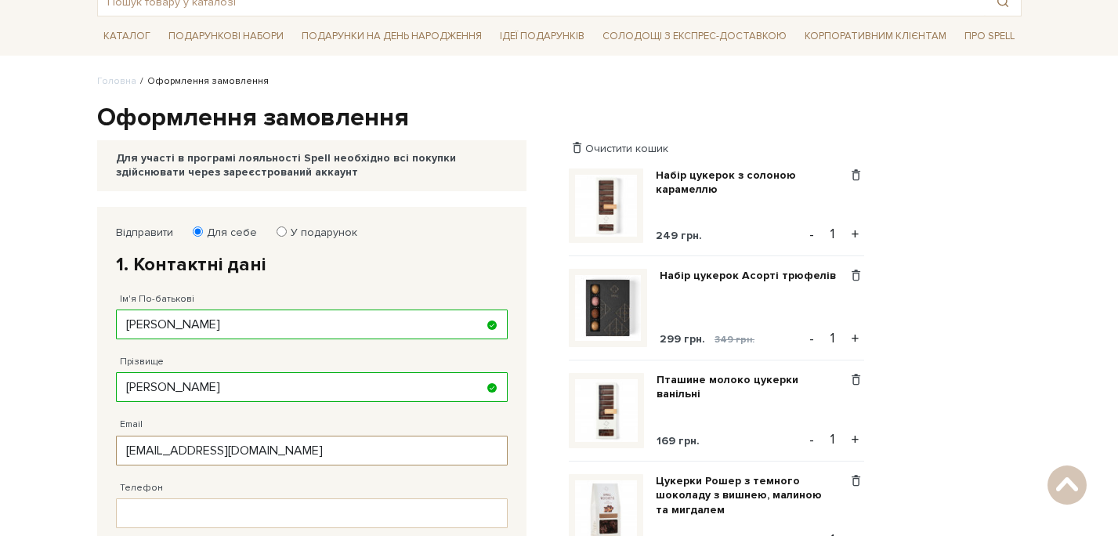
scroll to position [304, 0]
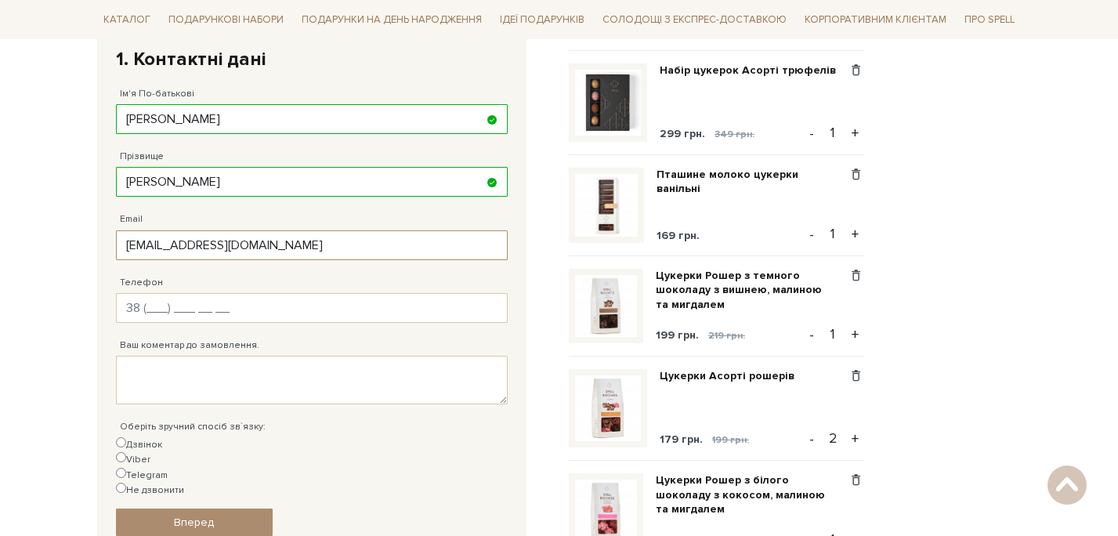
type input "sohackaya.a@gmail.com"
click at [262, 320] on input "Телефон" at bounding box center [312, 308] width 392 height 30
type input "38 (097) 430 13 00"
click at [126, 452] on input "Viber" at bounding box center [121, 457] width 10 height 10
radio input "true"
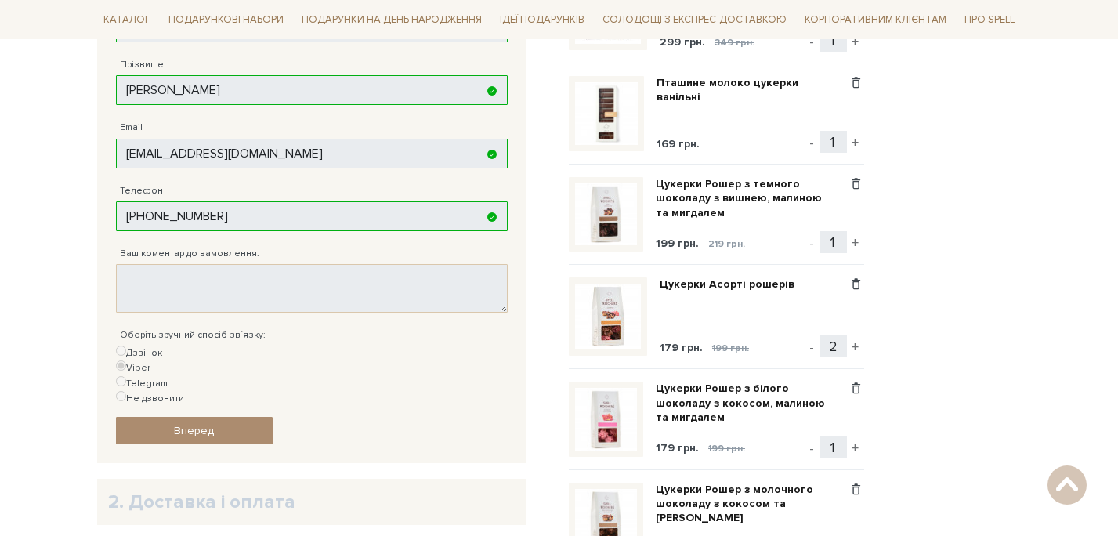
scroll to position [398, 0]
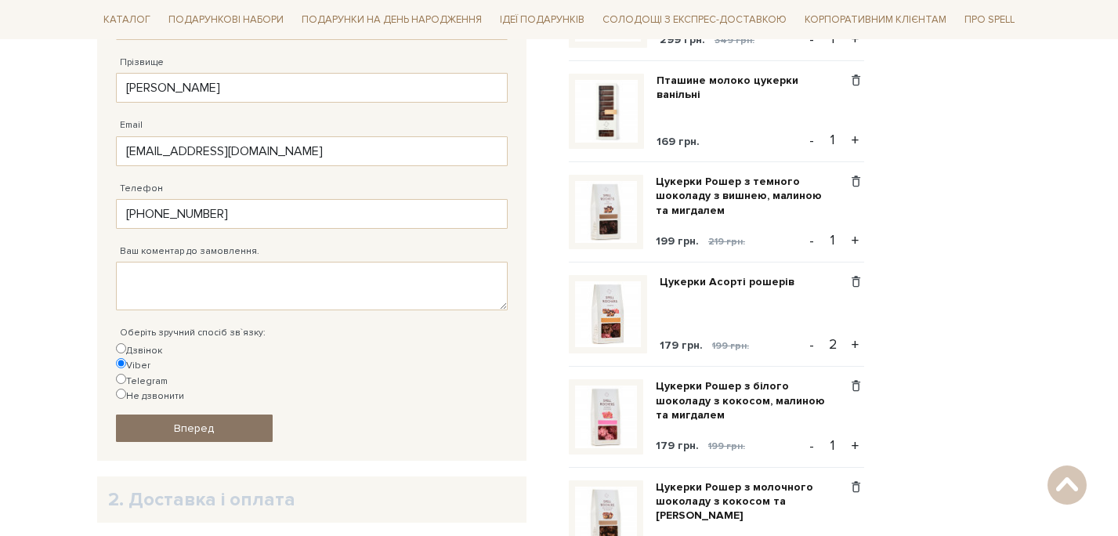
click at [216, 414] on link "Вперед" at bounding box center [194, 427] width 157 height 27
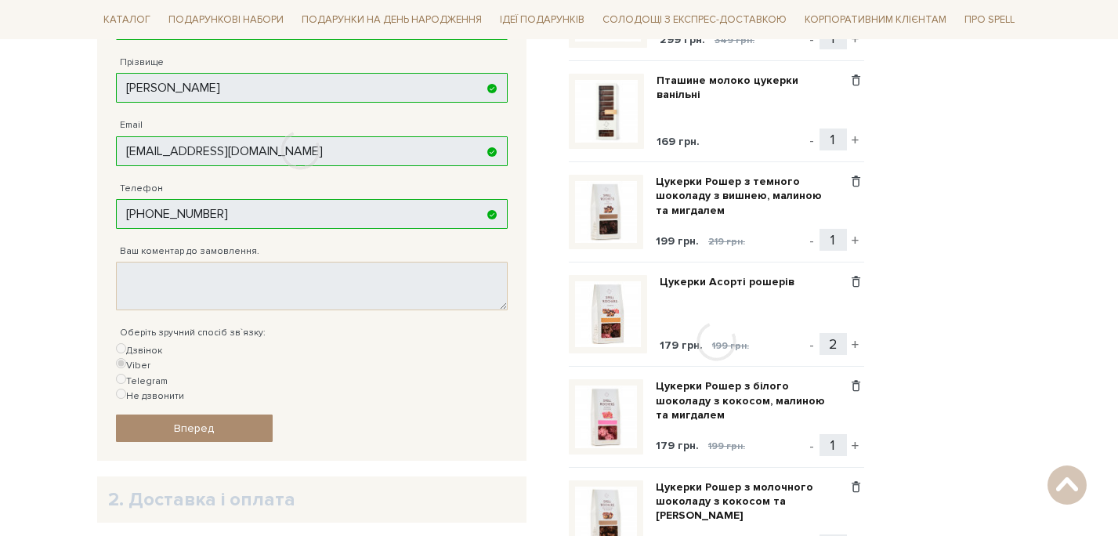
scroll to position [305, 0]
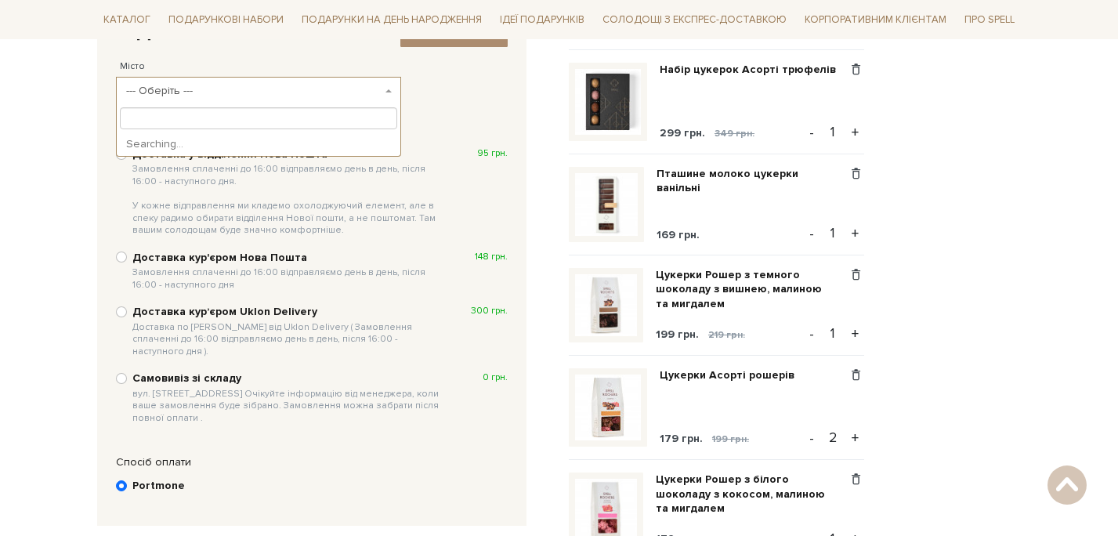
click at [311, 89] on span "--- Оберіть ---" at bounding box center [254, 91] width 256 height 16
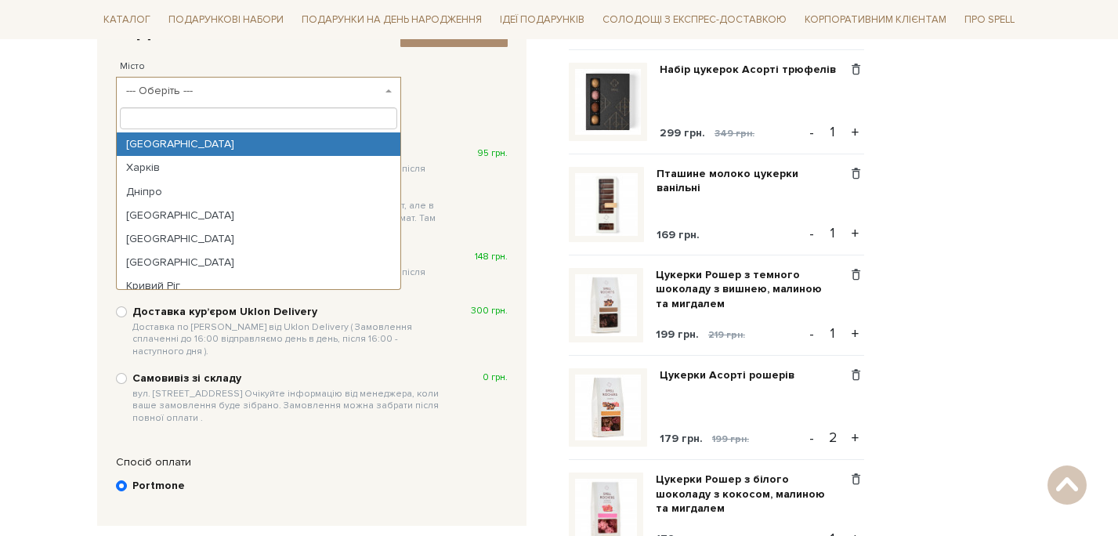
select select "Київ"
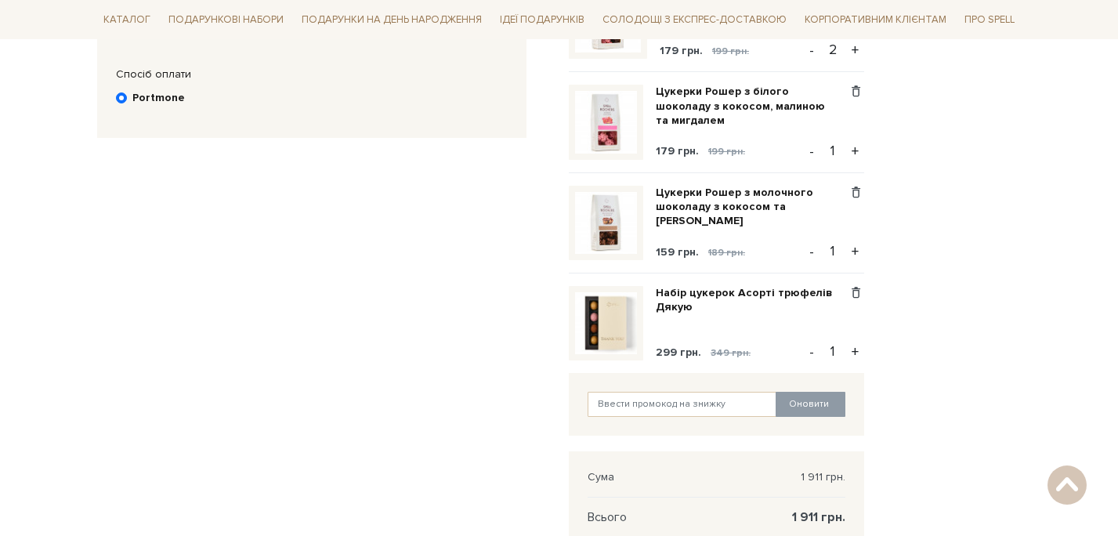
scroll to position [753, 0]
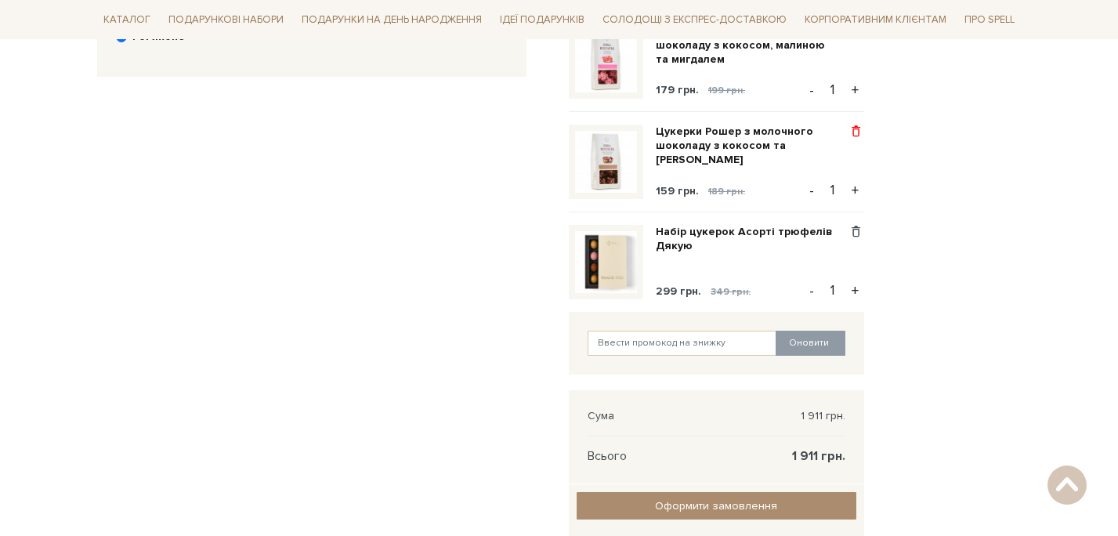
click at [857, 131] on span at bounding box center [855, 132] width 16 height 14
click at [767, 160] on link "Видалити" at bounding box center [801, 157] width 124 height 20
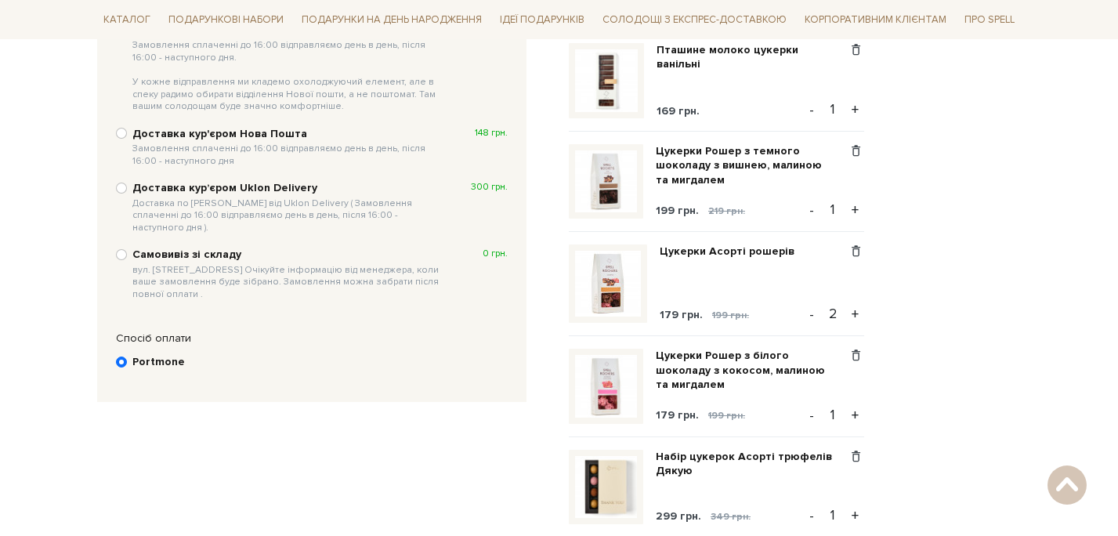
scroll to position [418, 0]
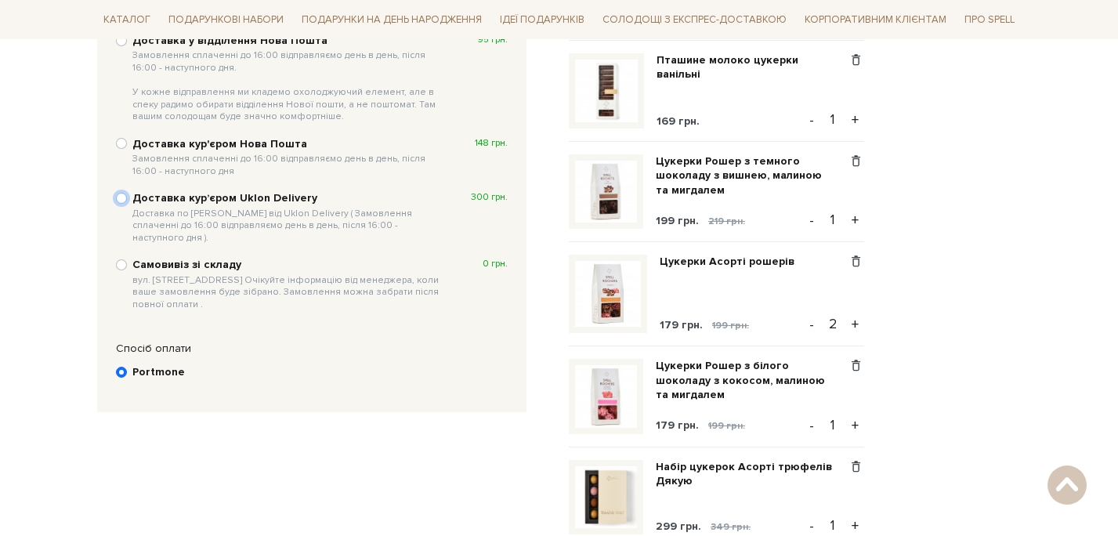
click at [121, 199] on input "Доставка курʼєром Uklon Delivery Доставка по Києву від Uklon Delivery ( Замовле…" at bounding box center [121, 198] width 11 height 11
radio input "true"
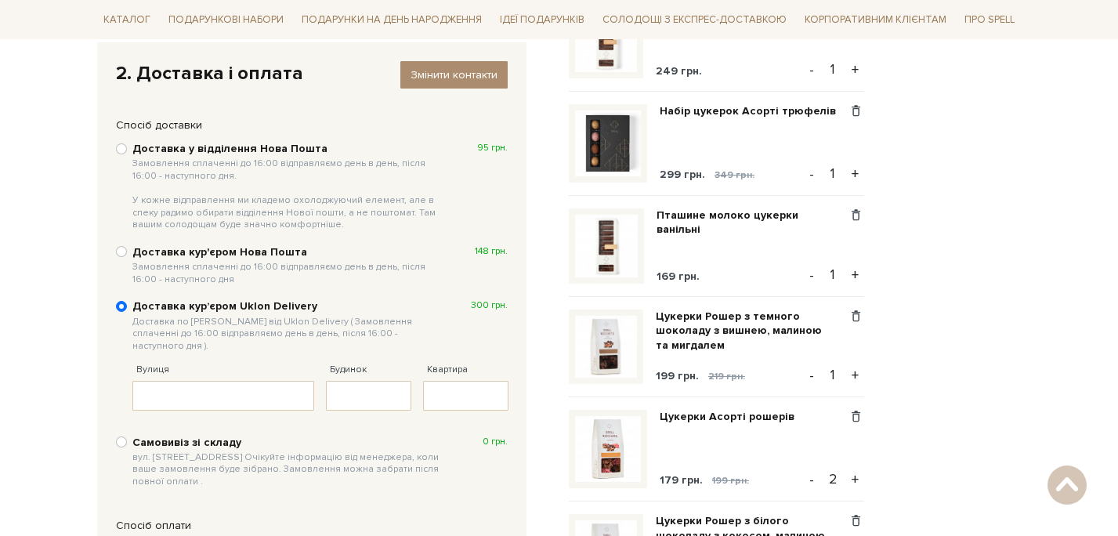
scroll to position [265, 0]
click at [274, 386] on input "Вулиця" at bounding box center [223, 394] width 182 height 30
type input "e"
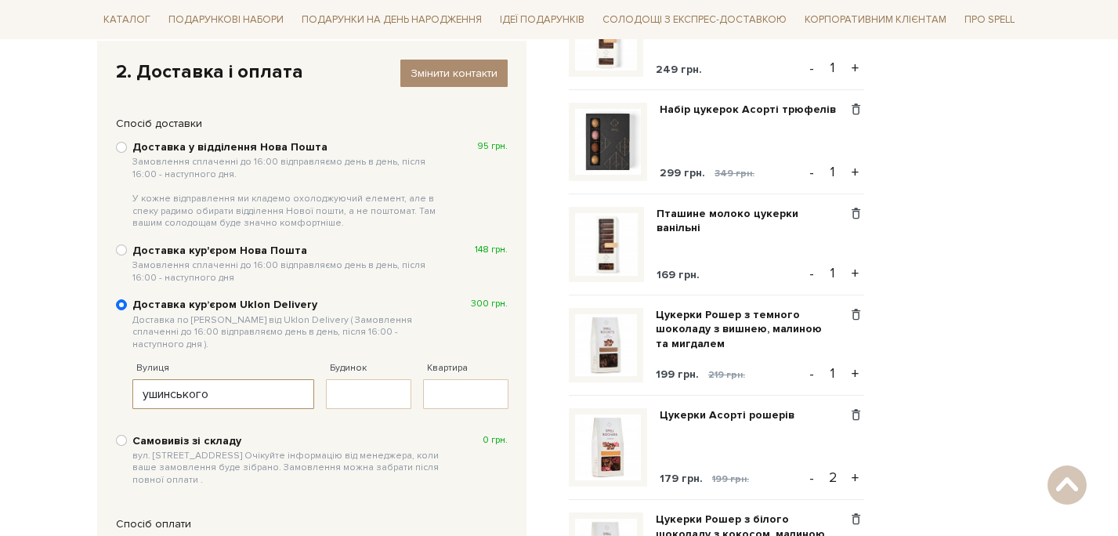
type input "ушинського"
click at [385, 392] on input "Будинок" at bounding box center [368, 394] width 85 height 30
type input "40"
click at [453, 434] on label "Самовивіз зі складу вул. Велика Кільцева, 4-А. Очікуйте інформацію від менеджер…" at bounding box center [319, 461] width 375 height 54
click at [127, 435] on input "Самовивіз зі складу вул. Велика Кільцева, 4-А. Очікуйте інформацію від менеджер…" at bounding box center [121, 440] width 11 height 11
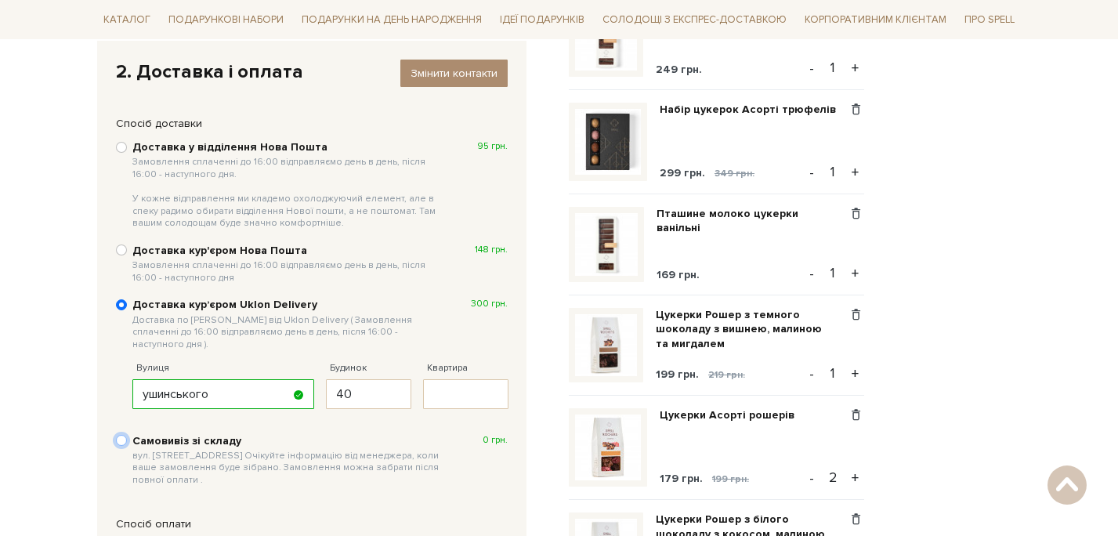
radio input "true"
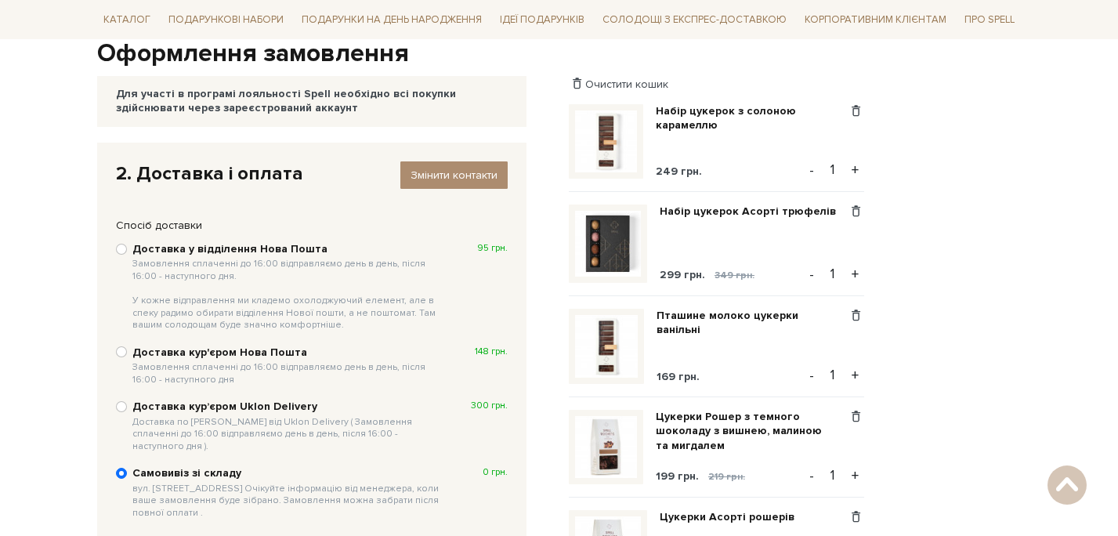
scroll to position [164, 0]
click at [856, 374] on button "+" at bounding box center [855, 374] width 18 height 23
type input "2"
click at [818, 170] on button "-" at bounding box center [812, 168] width 16 height 23
click at [856, 110] on span at bounding box center [855, 110] width 16 height 14
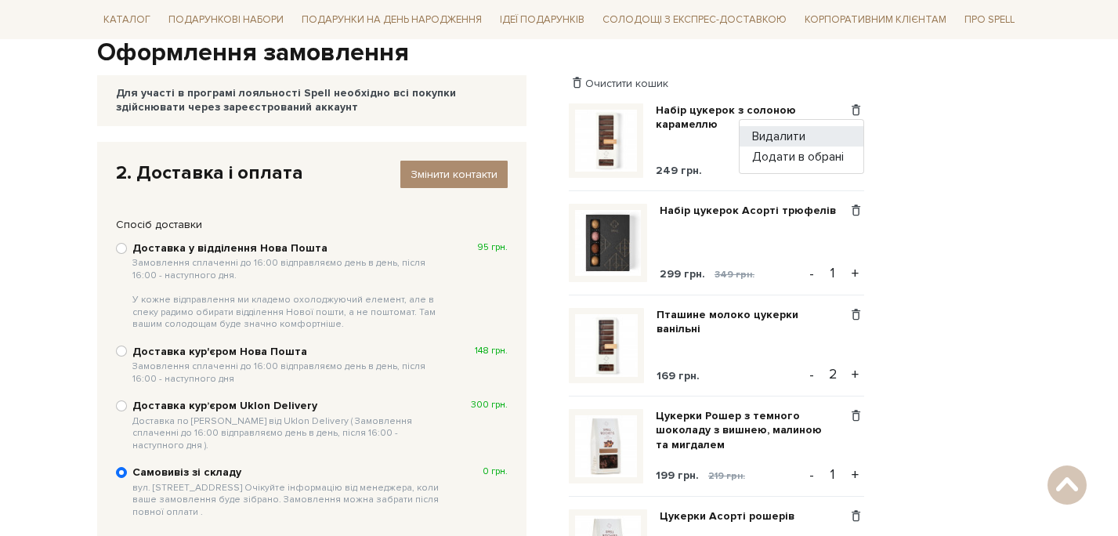
click at [801, 135] on link "Видалити" at bounding box center [801, 136] width 124 height 20
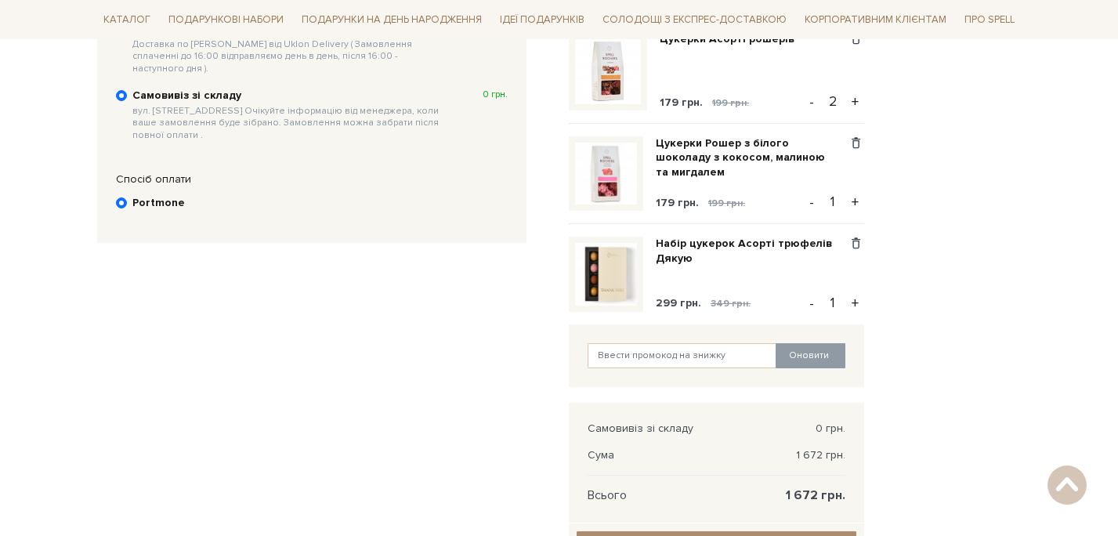
scroll to position [547, 0]
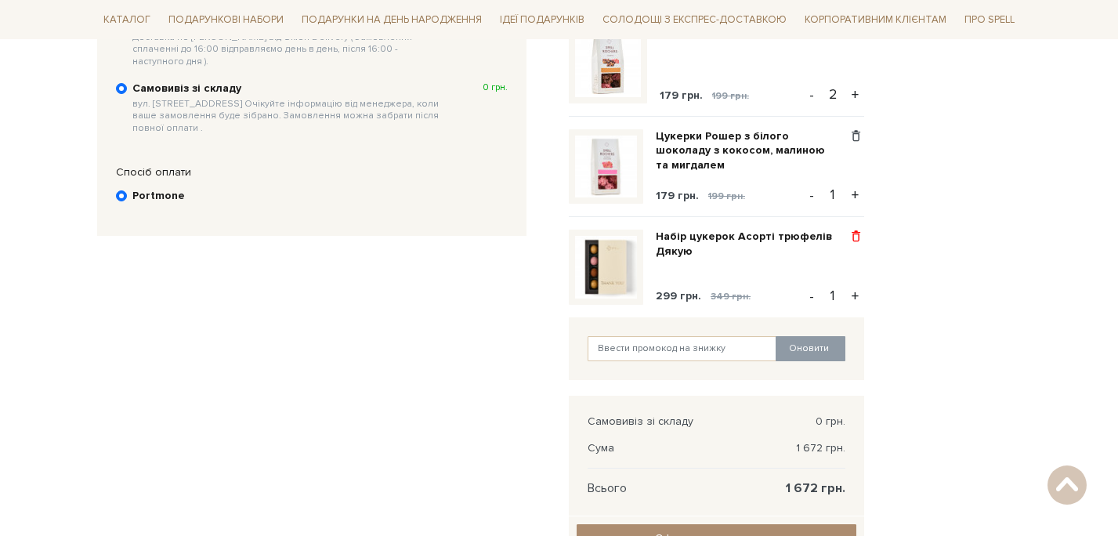
click at [855, 240] on span at bounding box center [855, 236] width 16 height 14
click at [794, 265] on link "Видалити" at bounding box center [801, 262] width 124 height 20
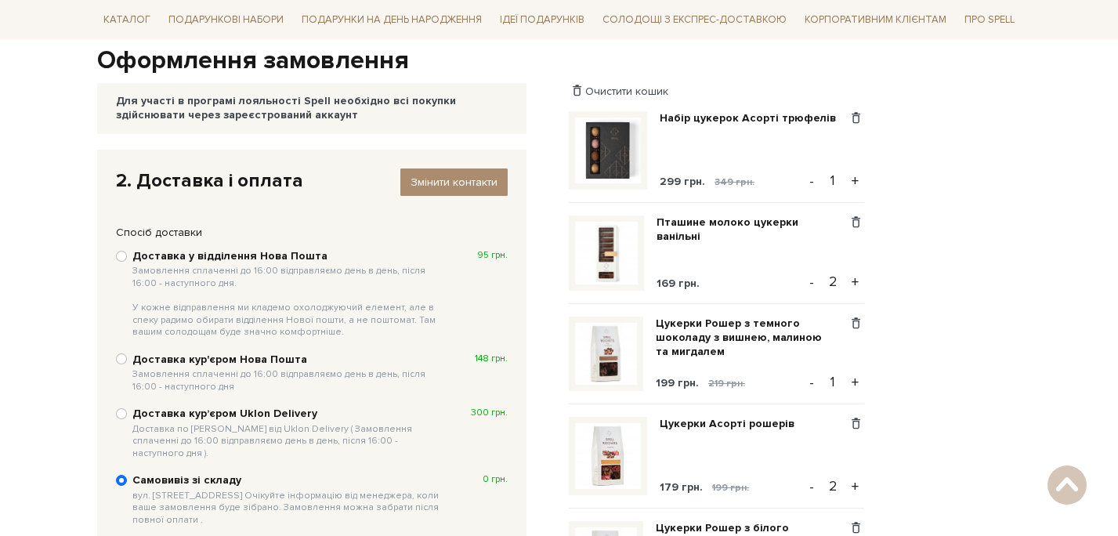
scroll to position [153, 0]
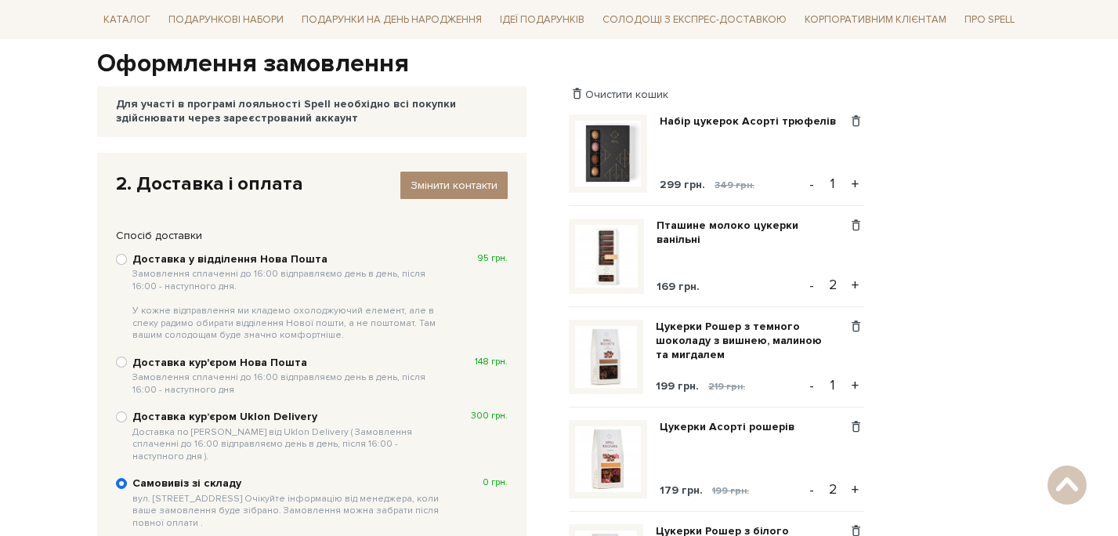
click at [853, 184] on button "+" at bounding box center [855, 183] width 18 height 23
type input "2"
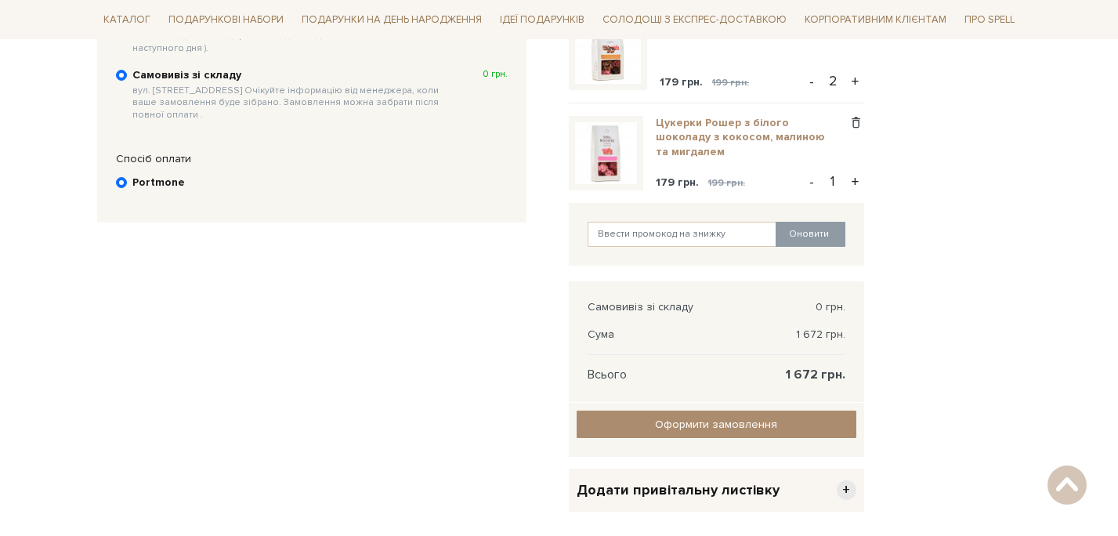
scroll to position [562, 0]
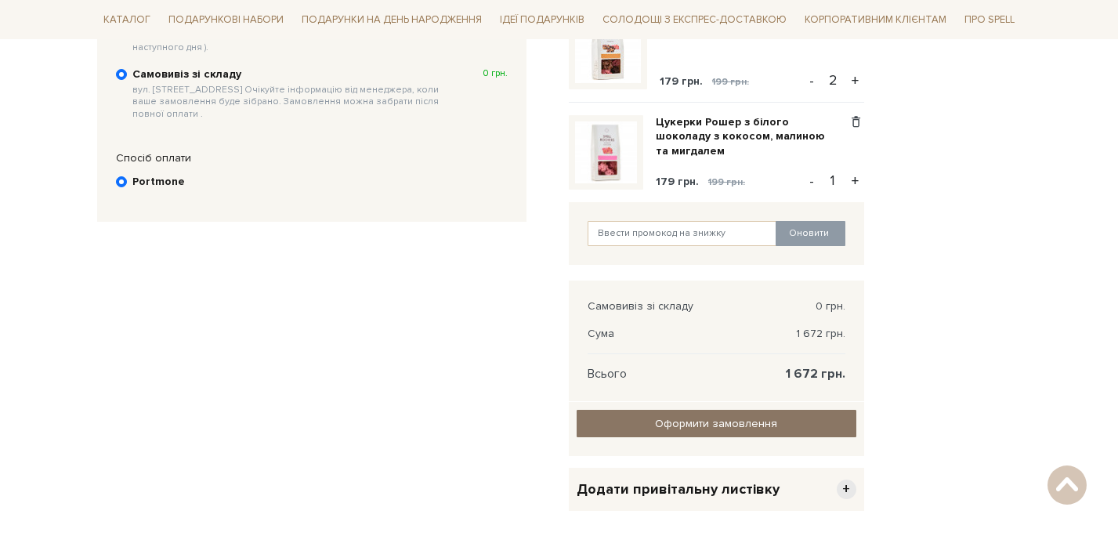
click at [714, 424] on input "Оформити замовлення" at bounding box center [716, 423] width 280 height 27
